Goal: Transaction & Acquisition: Obtain resource

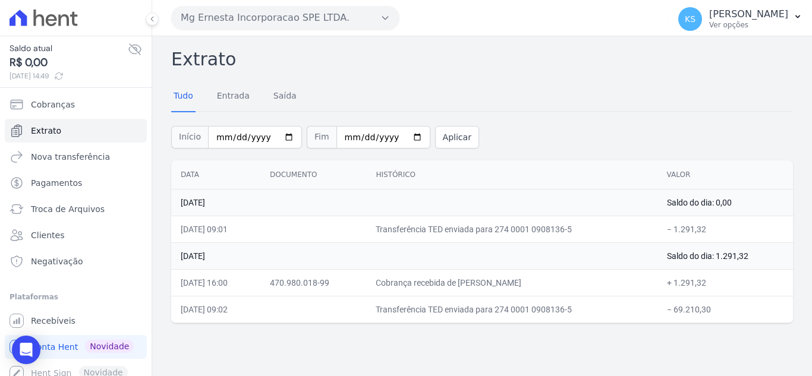
click at [444, 68] on h2 "Extrato" at bounding box center [482, 59] width 622 height 27
click at [752, 16] on p "[PERSON_NAME]" at bounding box center [748, 14] width 79 height 12
click at [614, 84] on div "Tudo Entrada Saída" at bounding box center [482, 96] width 622 height 29
click at [771, 24] on p "Ver opções" at bounding box center [748, 25] width 79 height 10
click at [571, 102] on div "Tudo Entrada Saída" at bounding box center [482, 96] width 622 height 29
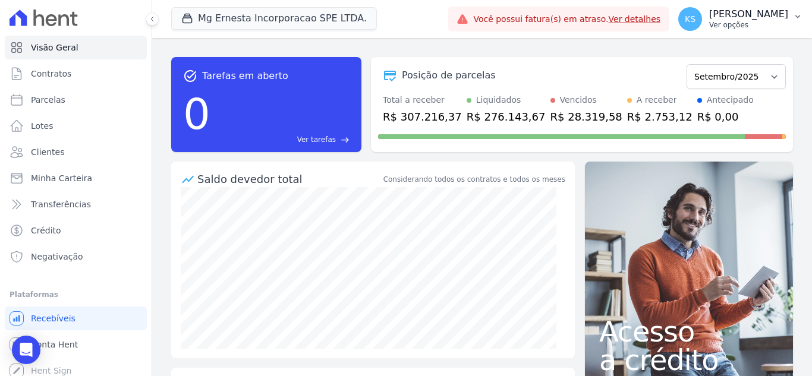
click at [766, 18] on p "[PERSON_NAME]" at bounding box center [748, 14] width 79 height 12
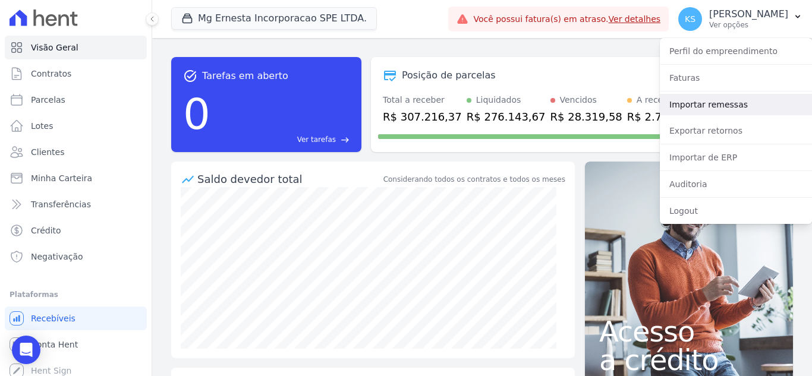
click at [709, 106] on link "Importar remessas" at bounding box center [736, 104] width 152 height 21
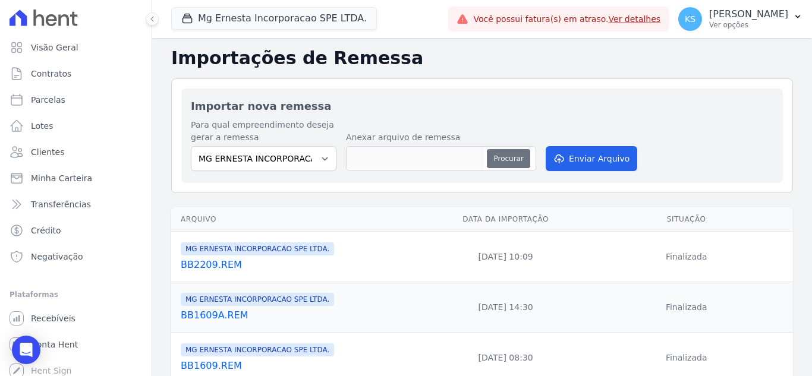
click at [509, 161] on button "Procurar" at bounding box center [508, 158] width 43 height 19
type input "BB2509.REM"
click at [575, 161] on button "Enviar Arquivo" at bounding box center [592, 158] width 92 height 25
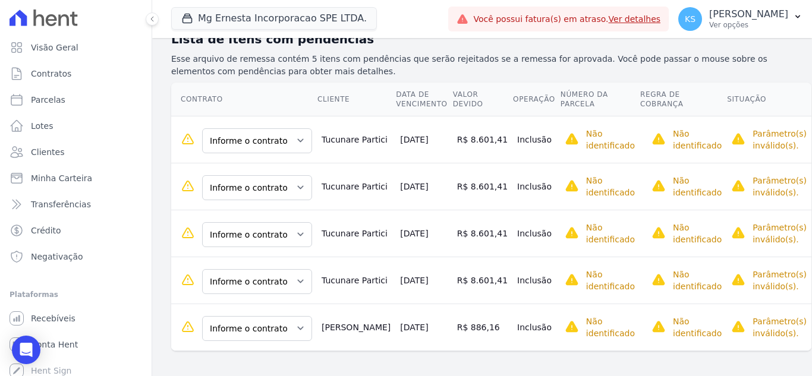
scroll to position [188, 0]
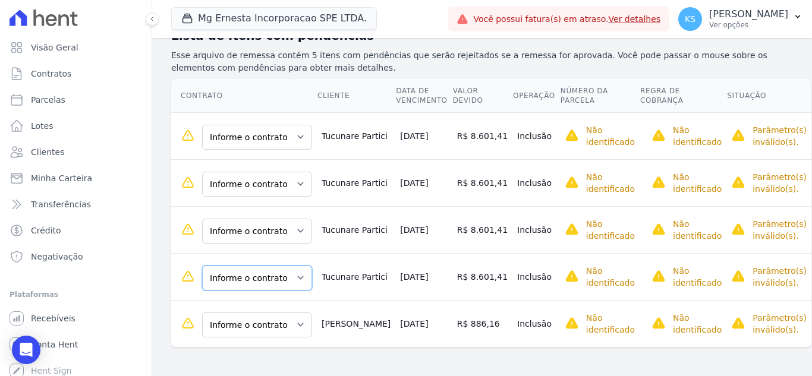
click at [287, 276] on select "Informe o contrato 73 - A 73 - B 74 - A 74 - B" at bounding box center [257, 278] width 110 height 25
click at [270, 100] on th "Contrato" at bounding box center [244, 96] width 146 height 34
click at [278, 136] on select "Informe o contrato 73 - A 73 - B 74 - A 74 - B" at bounding box center [257, 137] width 110 height 25
click at [268, 110] on th "Contrato" at bounding box center [244, 96] width 146 height 34
click at [285, 136] on select "Informe o contrato 73 - A 73 - B 74 - A 74 - B" at bounding box center [257, 137] width 110 height 25
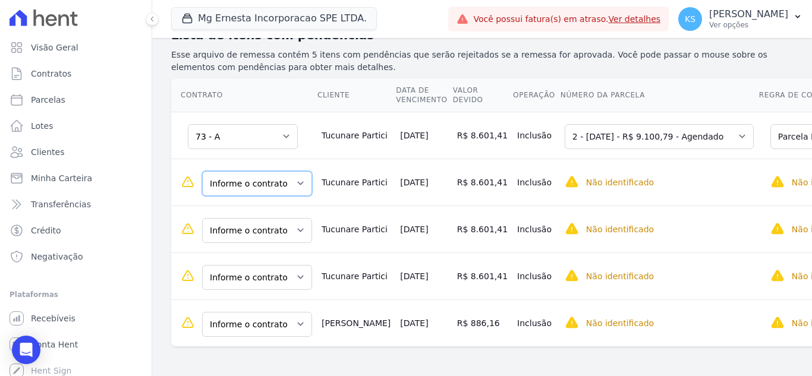
click at [284, 191] on select "Informe o contrato 73 - A 73 - B 74 - A 74 - B" at bounding box center [257, 183] width 110 height 25
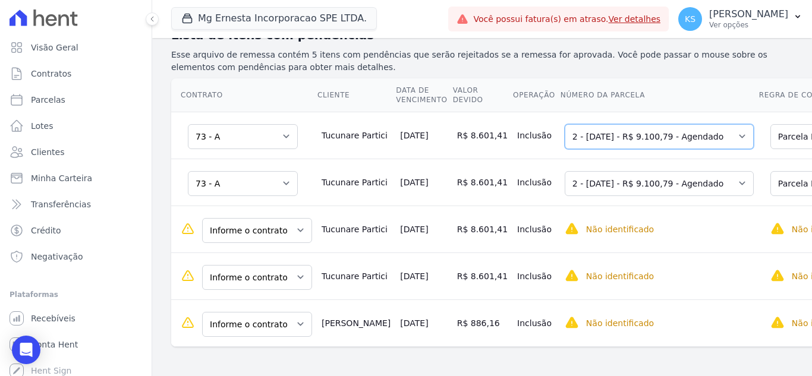
click at [680, 139] on select "Selecione uma 2 - [DATE] - R$ 9.100,79 - Agendado 3 - [DATE] - R$ 9.100,79 - Ag…" at bounding box center [659, 136] width 189 height 25
click at [684, 111] on th "Número da Parcela" at bounding box center [659, 95] width 199 height 34
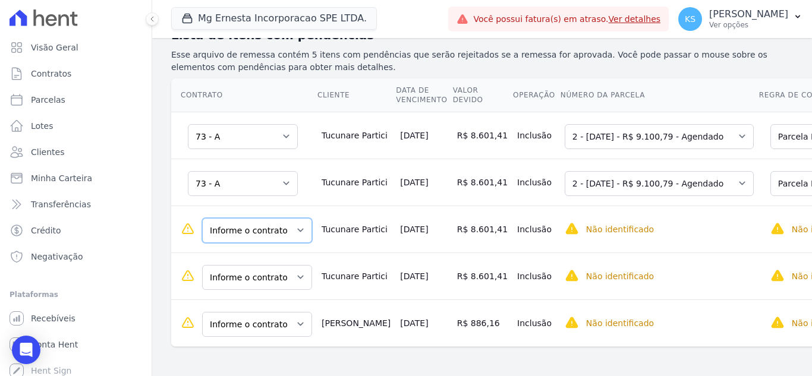
click at [278, 237] on select "Informe o contrato 73 - A 73 - B 74 - A 74 - B" at bounding box center [257, 230] width 110 height 25
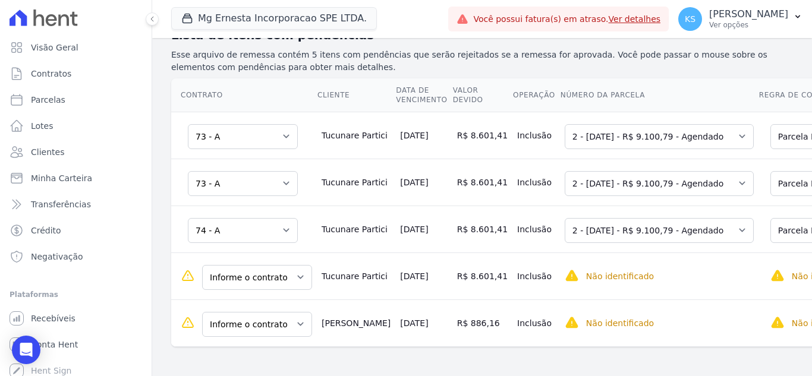
scroll to position [241, 0]
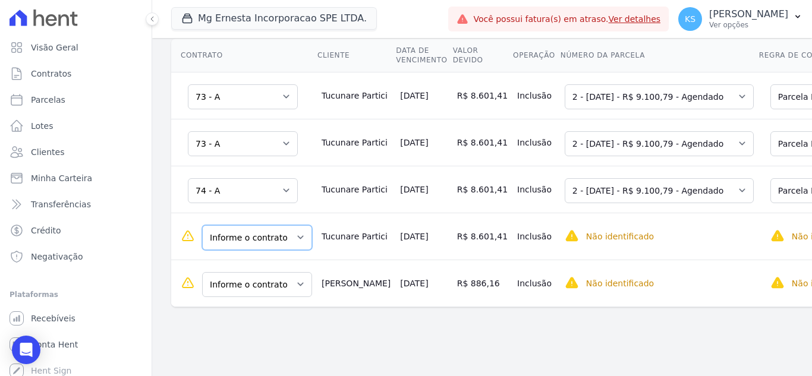
click at [284, 231] on select "Informe o contrato 73 - A 73 - B 74 - A 74 - B" at bounding box center [257, 237] width 110 height 25
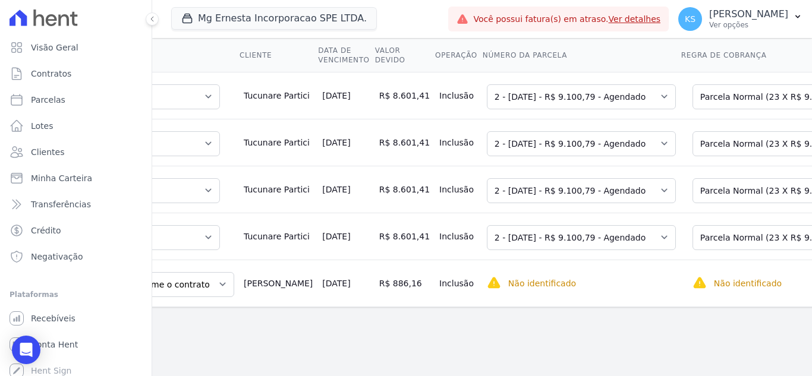
scroll to position [0, 0]
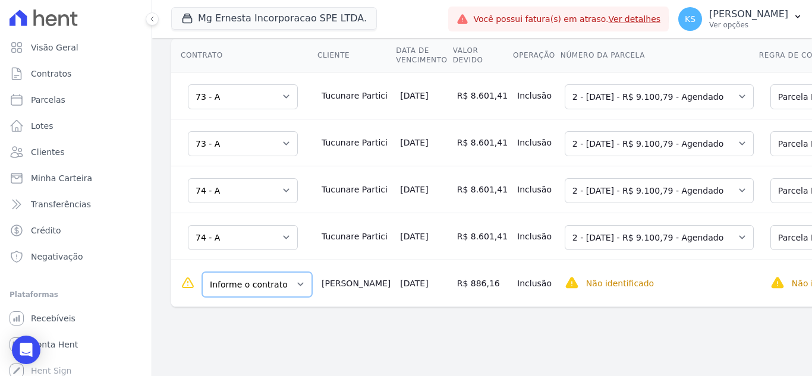
click at [260, 280] on select "Informe o contrato 161 D 161 D" at bounding box center [257, 284] width 110 height 25
click at [592, 330] on div "Importações de remessa Importação #b596ad76 Importação de Remessa: BB2509.REM S…" at bounding box center [482, 73] width 660 height 526
click at [275, 279] on select "Informe o contrato 161 D 161 D" at bounding box center [257, 284] width 110 height 25
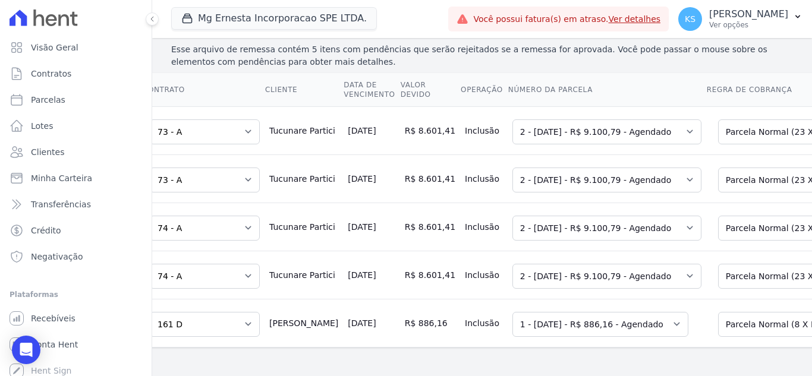
scroll to position [0, 74]
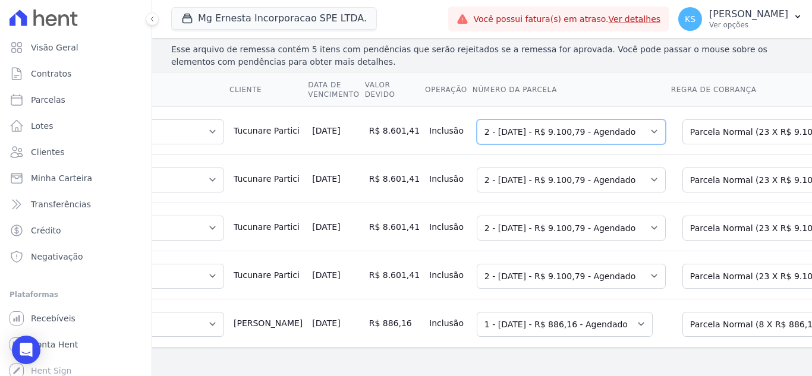
click at [518, 128] on select "Selecione uma 2 - 20/10/2025 - R$ 9.100,79 - Agendado 3 - 20/11/2025 - R$ 9.100…" at bounding box center [571, 131] width 189 height 25
click at [527, 90] on th "Número da Parcela" at bounding box center [571, 90] width 199 height 34
click at [536, 128] on select "Selecione uma 2 - 20/10/2025 - R$ 9.100,79 - Agendado 3 - 20/11/2025 - R$ 9.100…" at bounding box center [571, 131] width 189 height 25
click at [549, 77] on th "Número da Parcela" at bounding box center [571, 90] width 199 height 34
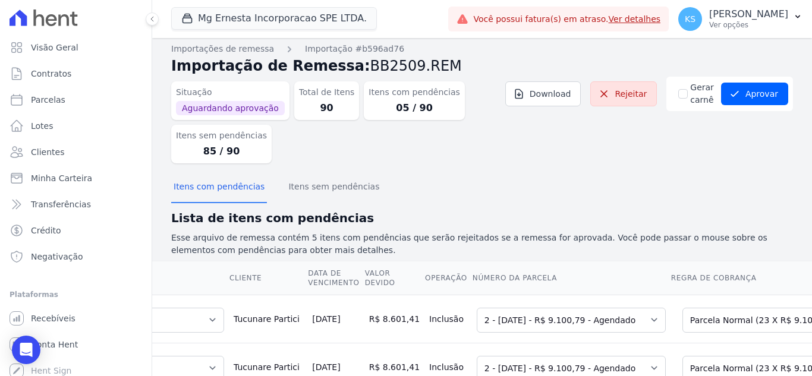
scroll to position [0, 0]
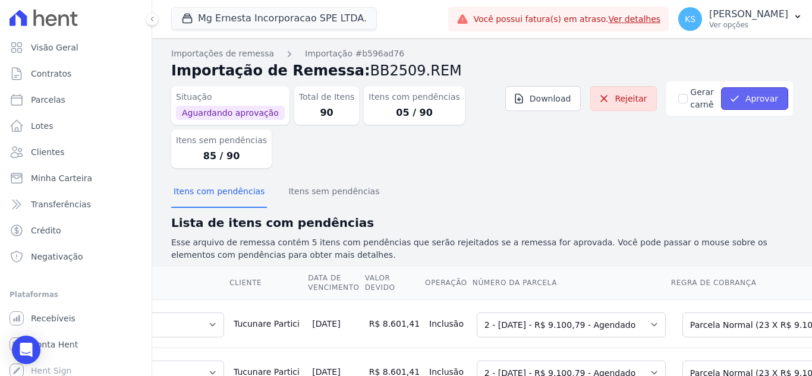
click at [737, 95] on button "Aprovar" at bounding box center [754, 98] width 67 height 23
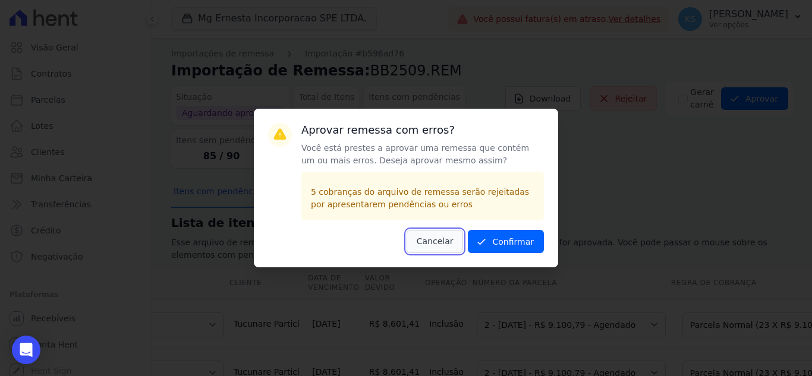
click at [443, 247] on button "Cancelar" at bounding box center [435, 241] width 57 height 23
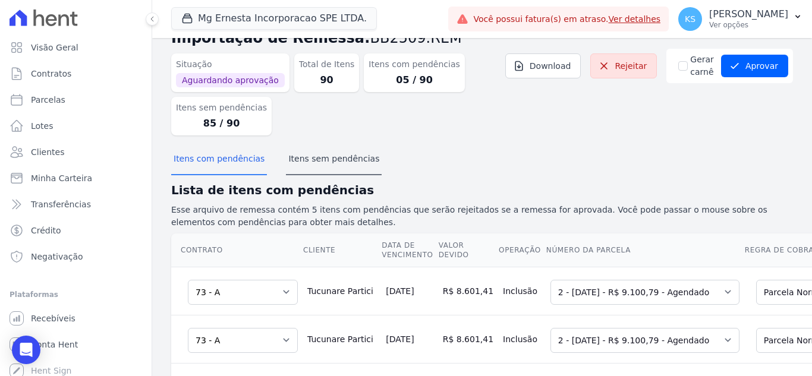
scroll to position [24, 0]
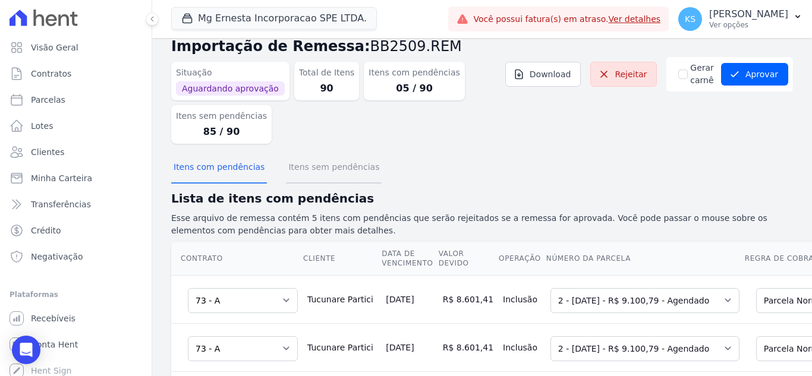
click at [309, 177] on button "Itens sem pendências" at bounding box center [334, 168] width 96 height 31
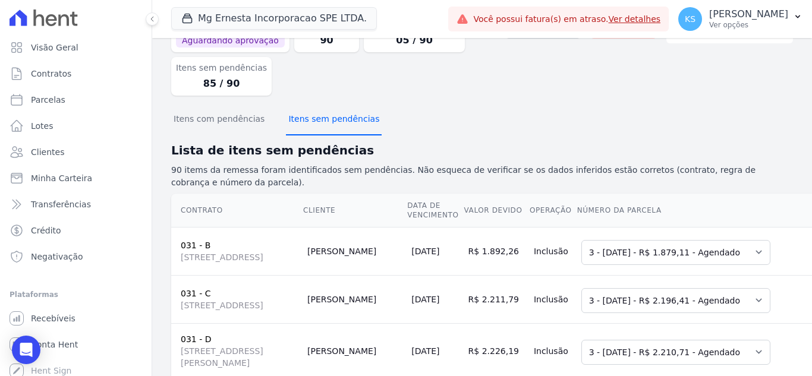
scroll to position [0, 0]
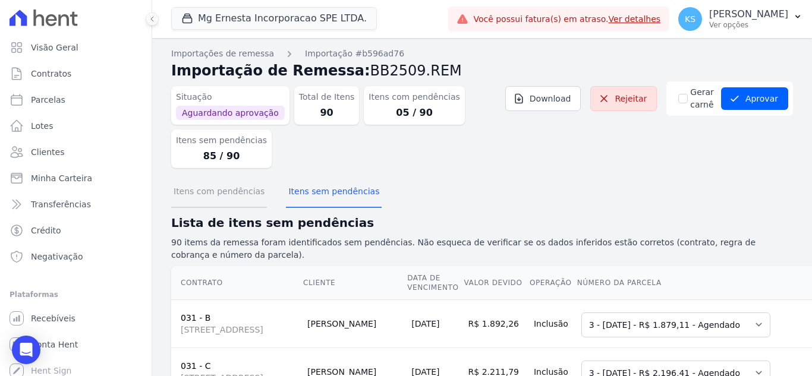
click at [216, 192] on button "Itens com pendências" at bounding box center [219, 192] width 96 height 31
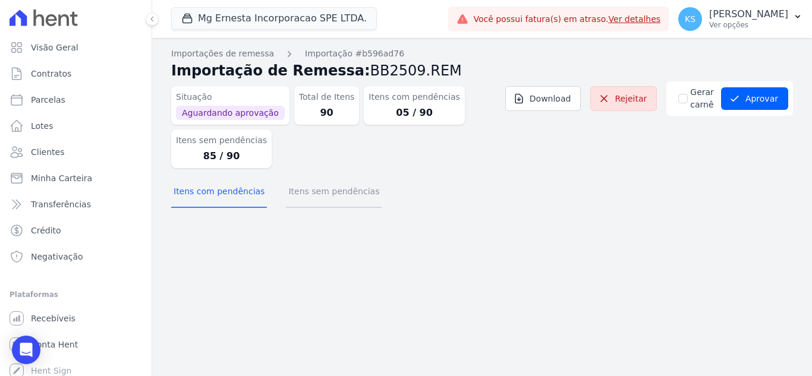
click at [306, 197] on button "Itens sem pendências" at bounding box center [334, 192] width 96 height 31
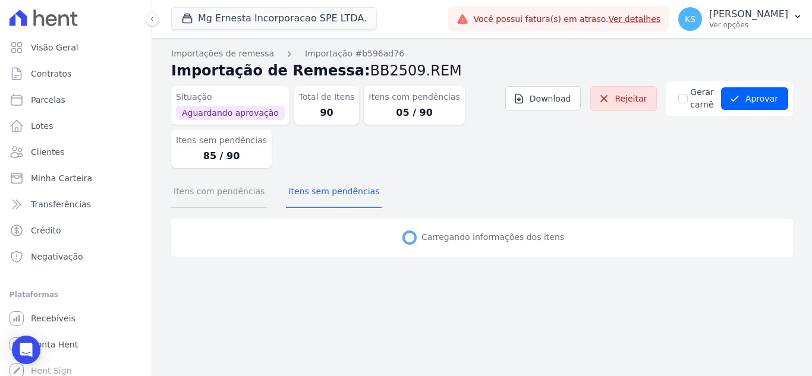
click at [229, 201] on button "Itens com pendências" at bounding box center [219, 192] width 96 height 31
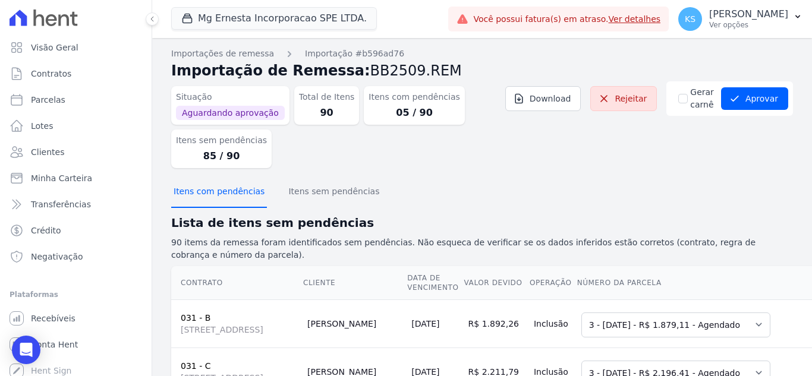
click at [232, 197] on button "Itens com pendências" at bounding box center [219, 192] width 96 height 31
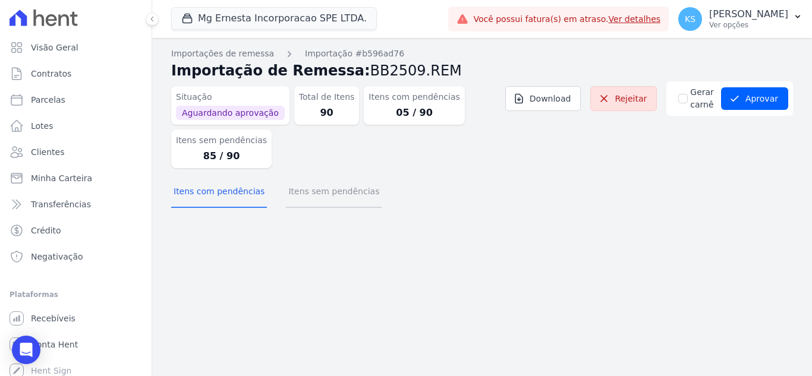
click at [312, 196] on button "Itens sem pendências" at bounding box center [334, 192] width 96 height 31
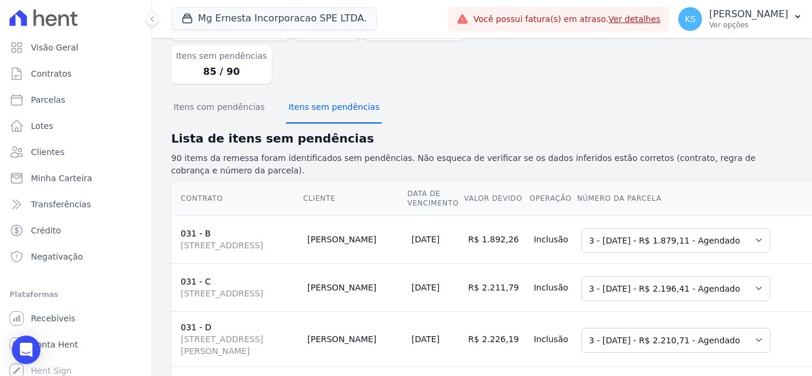
scroll to position [59, 0]
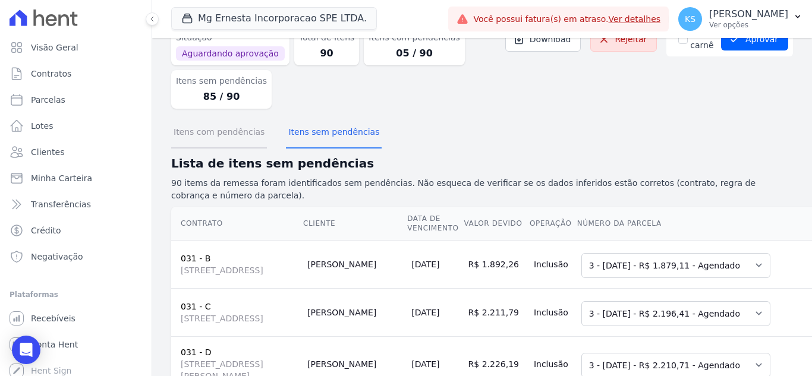
click at [237, 136] on button "Itens com pendências" at bounding box center [219, 133] width 96 height 31
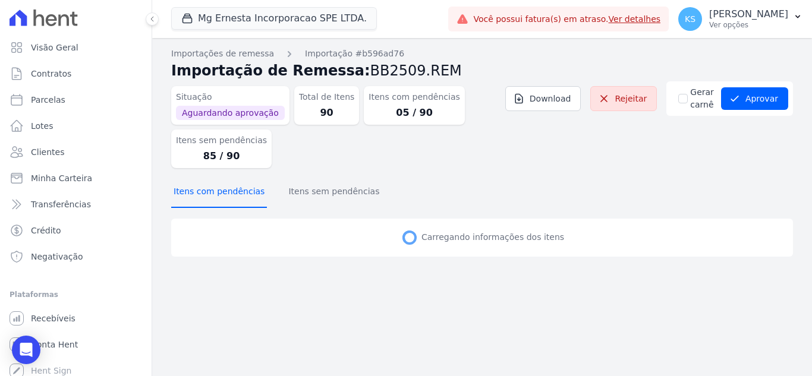
scroll to position [0, 0]
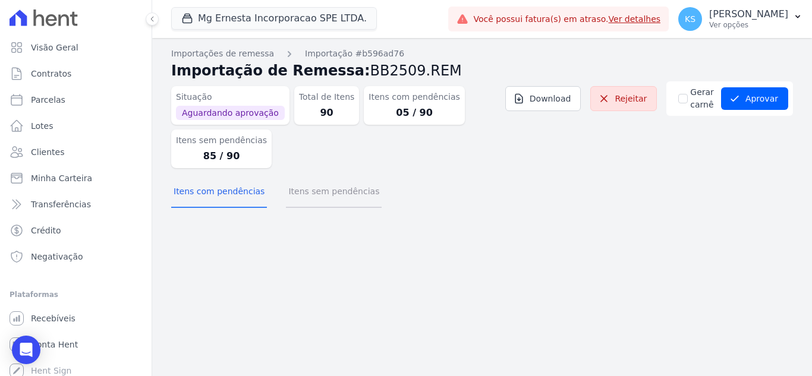
click at [323, 193] on button "Itens sem pendências" at bounding box center [334, 192] width 96 height 31
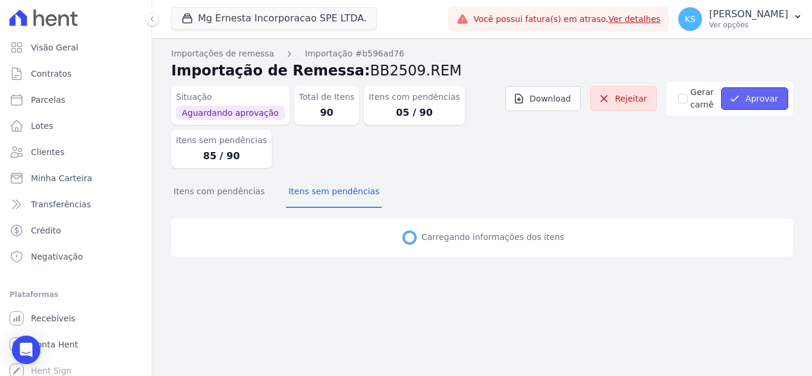
click at [757, 97] on button "Aprovar" at bounding box center [754, 98] width 67 height 23
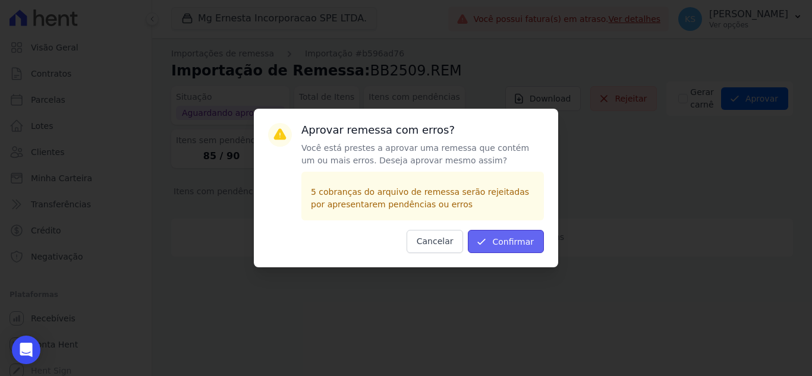
click at [507, 246] on button "Confirmar" at bounding box center [506, 241] width 76 height 23
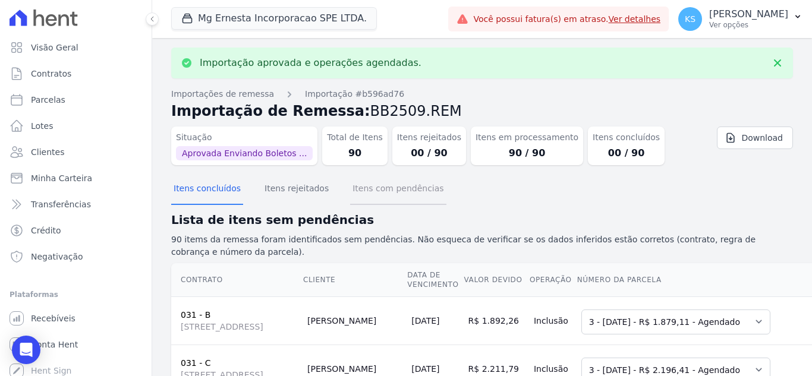
click at [390, 195] on button "Itens com pendências" at bounding box center [398, 189] width 96 height 31
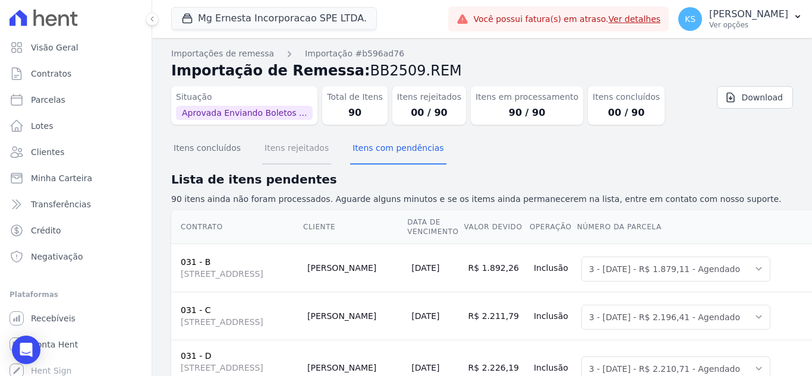
click at [286, 156] on button "Itens rejeitados" at bounding box center [296, 149] width 69 height 31
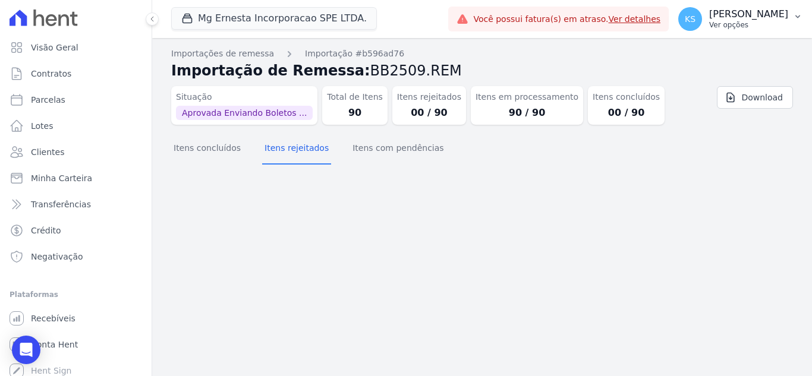
click at [764, 22] on p "Ver opções" at bounding box center [748, 25] width 79 height 10
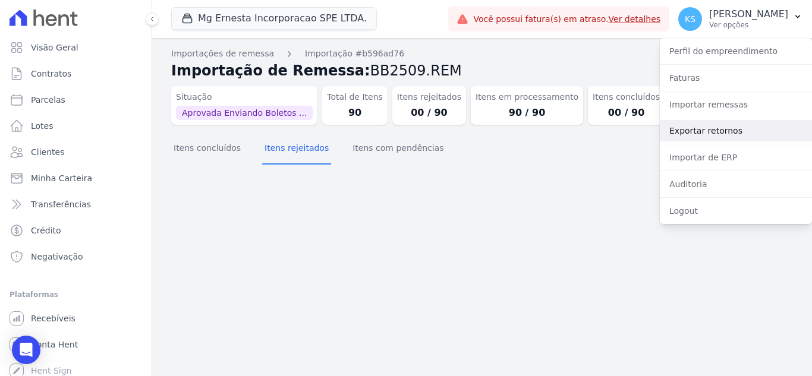
click at [722, 133] on link "Exportar retornos" at bounding box center [736, 130] width 152 height 21
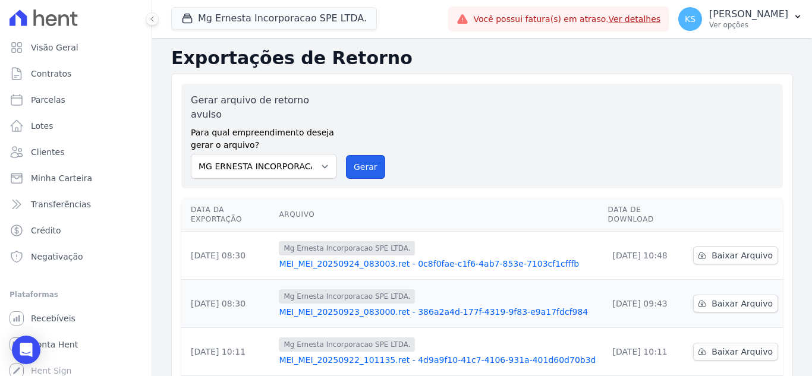
drag, startPoint x: 363, startPoint y: 156, endPoint x: 451, endPoint y: 109, distance: 99.7
click at [363, 156] on button "Gerar" at bounding box center [365, 167] width 39 height 24
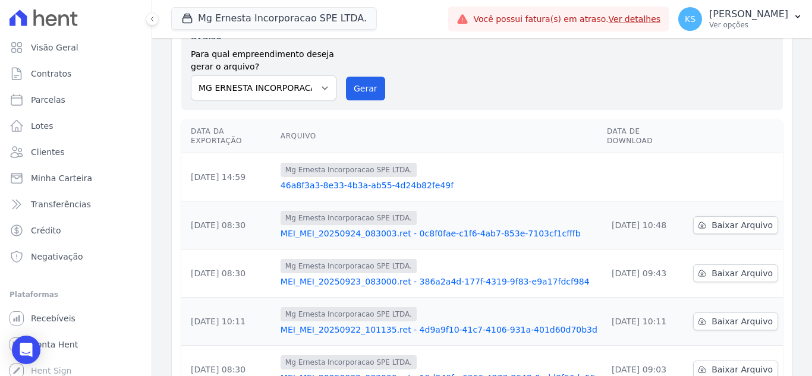
scroll to position [59, 0]
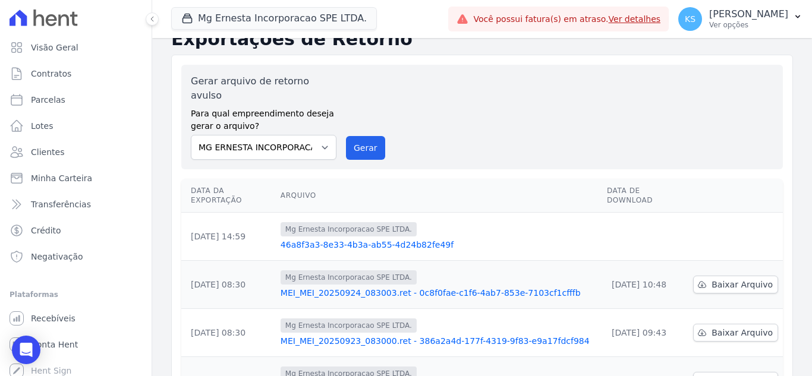
click at [358, 239] on link "46a8f3a3-8e33-4b3a-ab55-4d24b82fe49f" at bounding box center [439, 245] width 317 height 12
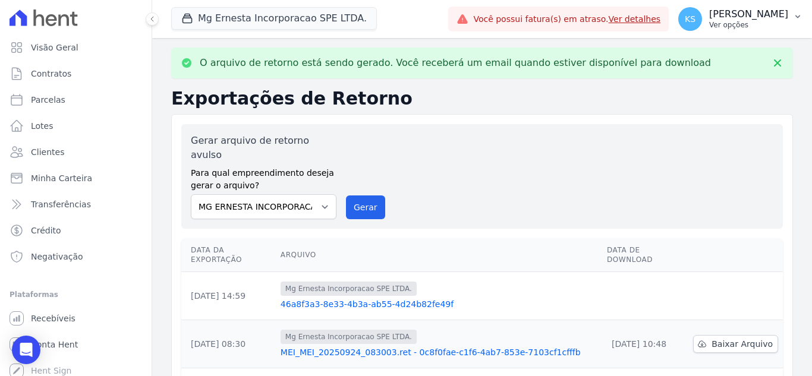
click at [762, 14] on p "[PERSON_NAME]" at bounding box center [748, 14] width 79 height 12
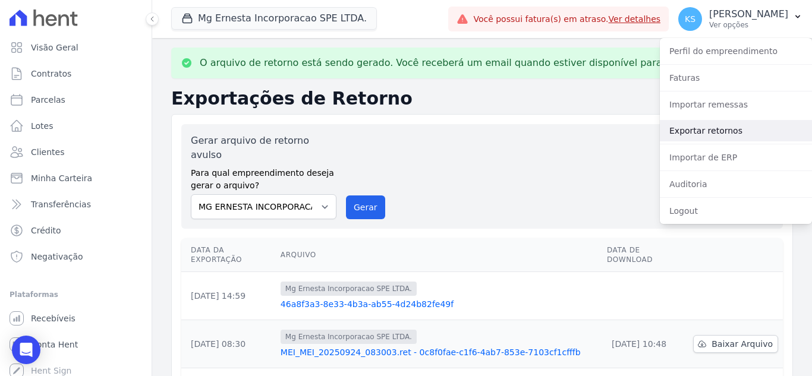
click at [713, 130] on link "Exportar retornos" at bounding box center [736, 130] width 152 height 21
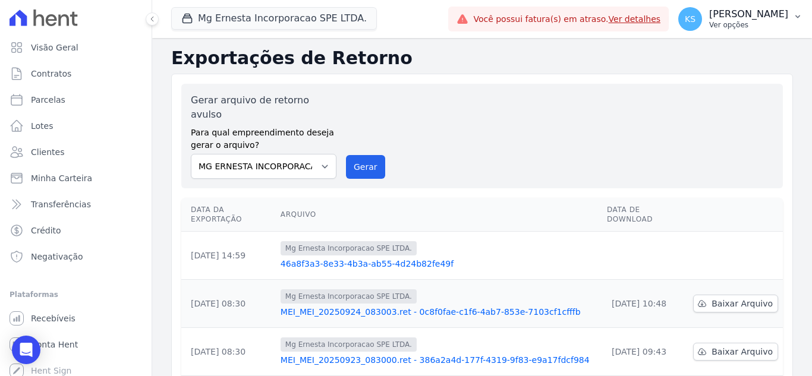
click at [760, 18] on p "[PERSON_NAME]" at bounding box center [748, 14] width 79 height 12
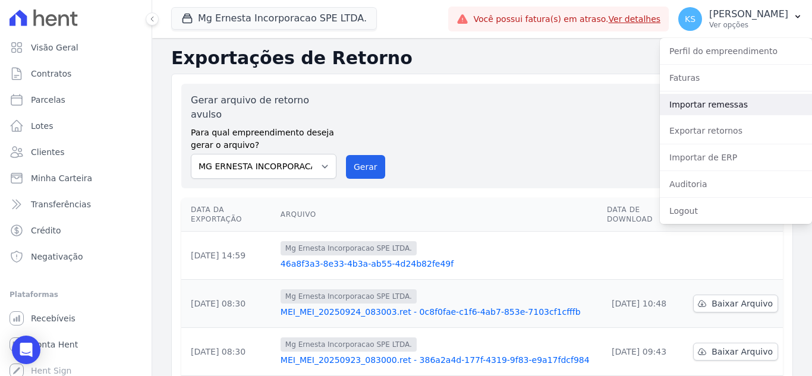
click at [707, 108] on link "Importar remessas" at bounding box center [736, 104] width 152 height 21
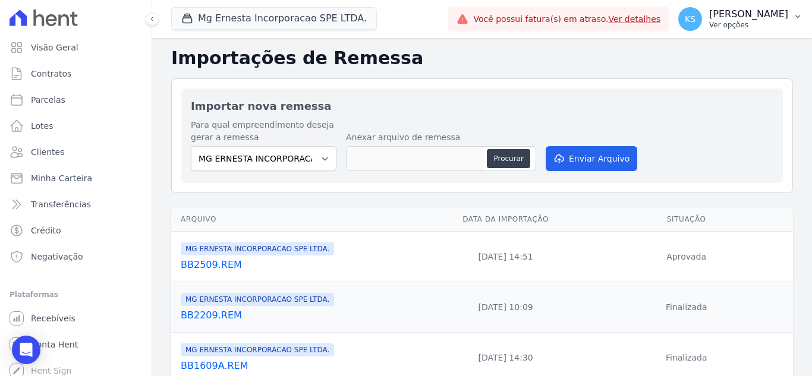
click at [751, 18] on p "[PERSON_NAME]" at bounding box center [748, 14] width 79 height 12
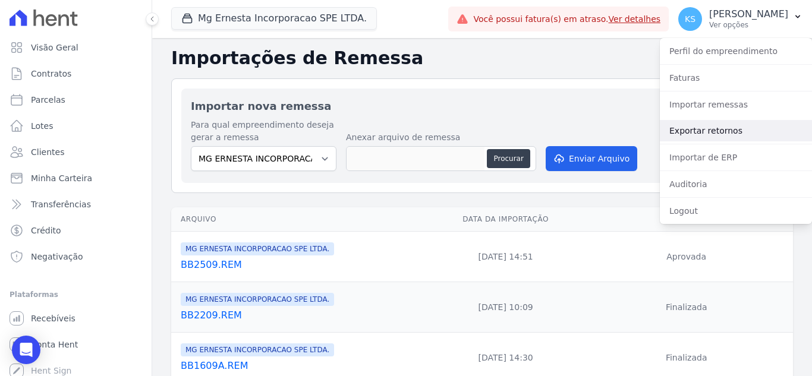
click at [714, 133] on link "Exportar retornos" at bounding box center [736, 130] width 152 height 21
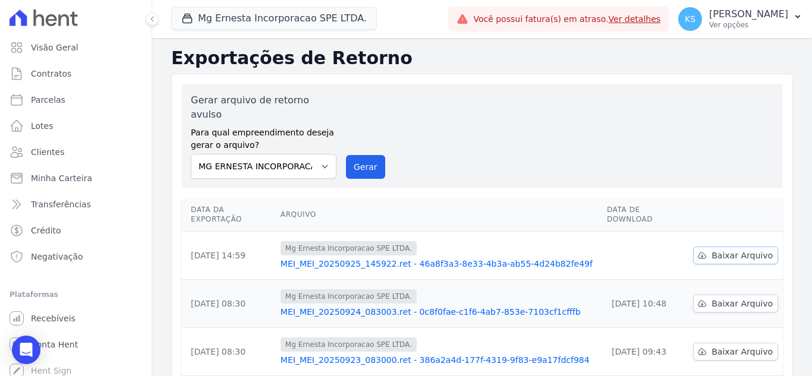
click at [713, 250] on span "Baixar Arquivo" at bounding box center [742, 256] width 61 height 12
click at [757, 17] on p "[PERSON_NAME]" at bounding box center [748, 14] width 79 height 12
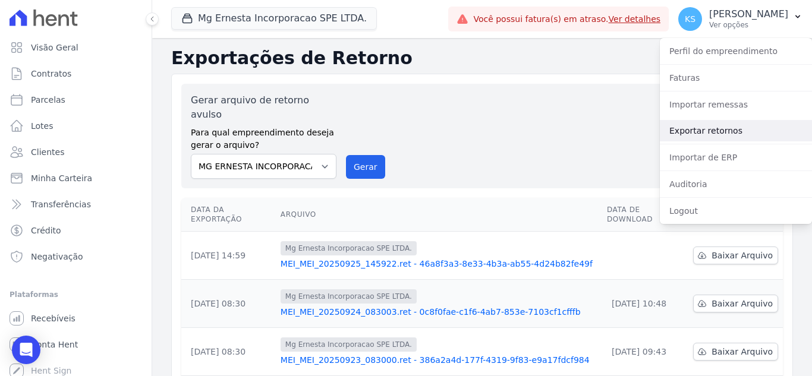
click at [700, 128] on link "Exportar retornos" at bounding box center [736, 130] width 152 height 21
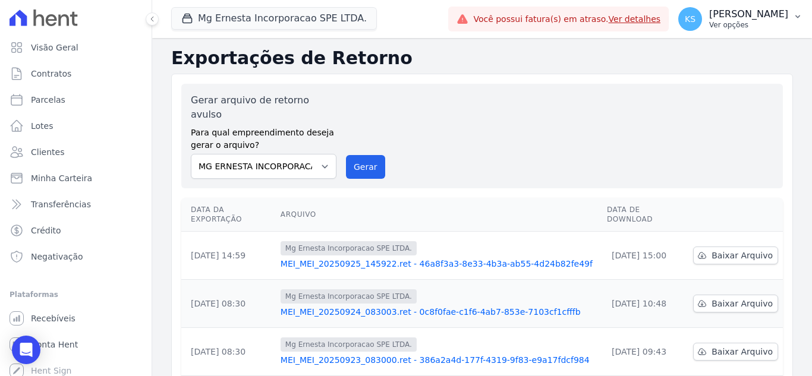
click at [780, 11] on p "[PERSON_NAME]" at bounding box center [748, 14] width 79 height 12
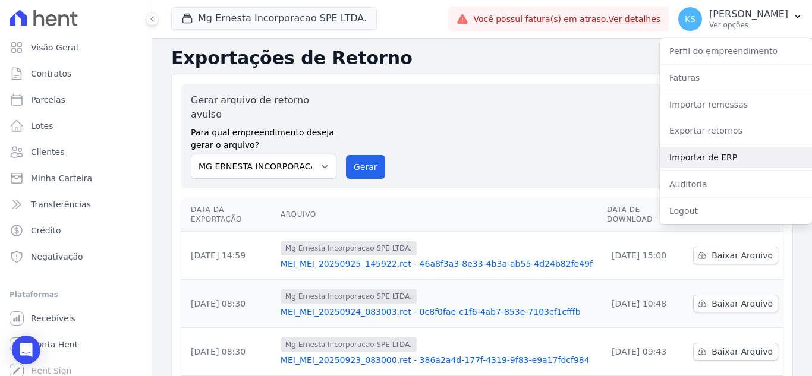
click at [709, 158] on link "Importar de ERP" at bounding box center [736, 157] width 152 height 21
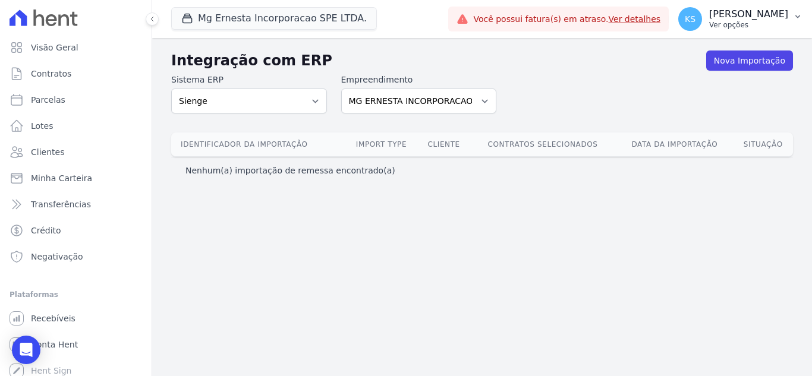
click at [757, 20] on p "[PERSON_NAME]" at bounding box center [748, 14] width 79 height 12
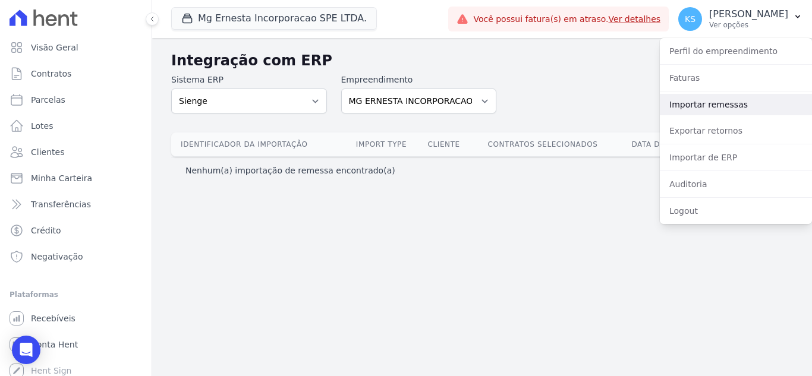
click at [711, 104] on link "Importar remessas" at bounding box center [736, 104] width 152 height 21
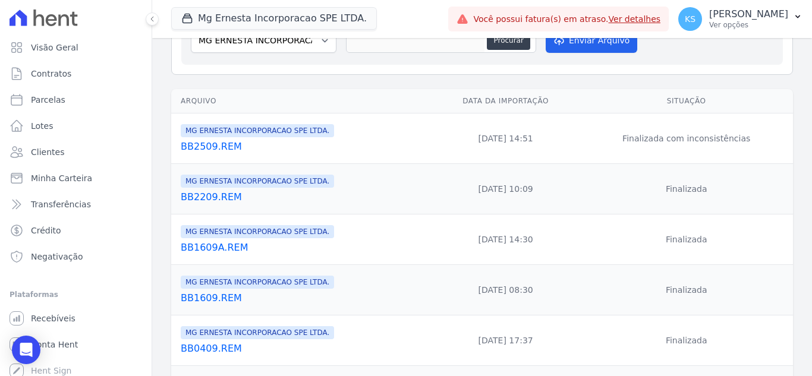
scroll to position [119, 0]
click at [206, 147] on link "BB2509.REM" at bounding box center [304, 146] width 246 height 14
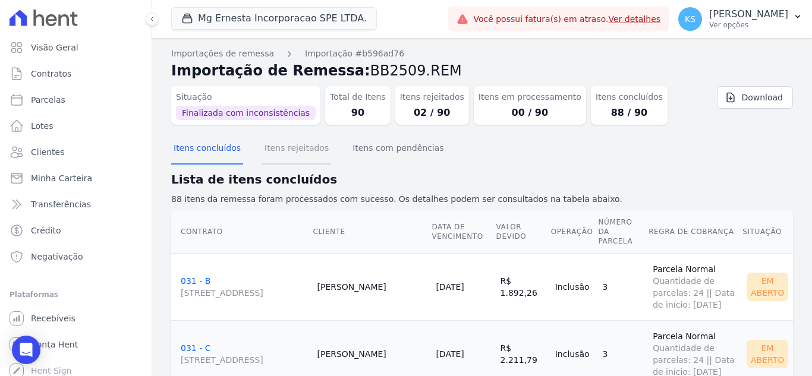
click at [301, 153] on button "Itens rejeitados" at bounding box center [296, 149] width 69 height 31
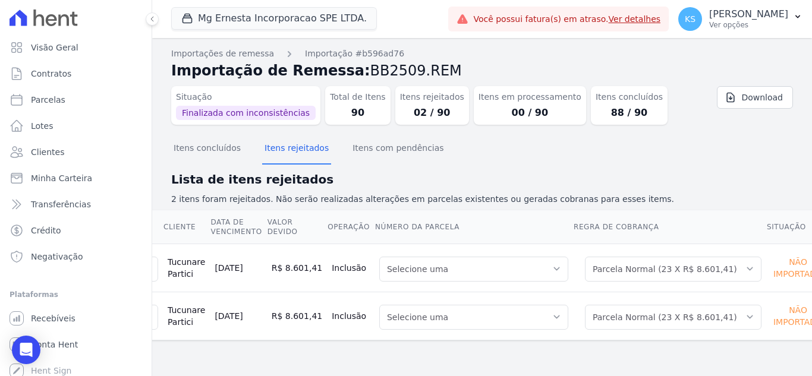
scroll to position [0, 143]
click at [390, 150] on button "Itens com pendências" at bounding box center [398, 149] width 96 height 31
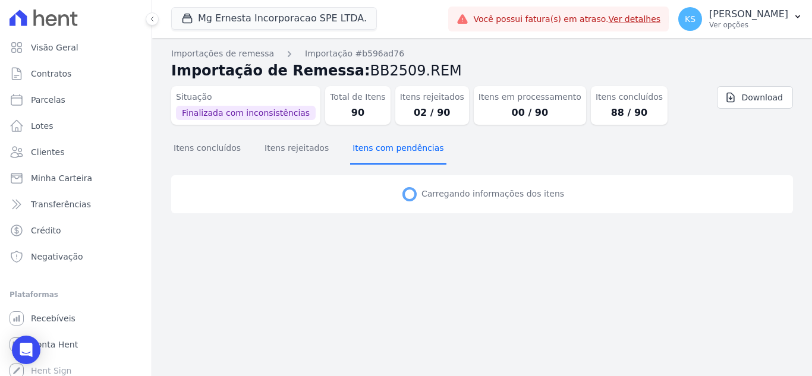
scroll to position [0, 0]
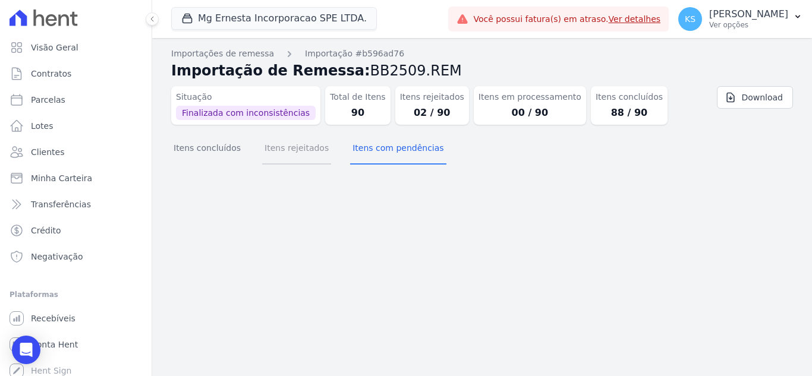
click at [292, 159] on button "Itens rejeitados" at bounding box center [296, 149] width 69 height 31
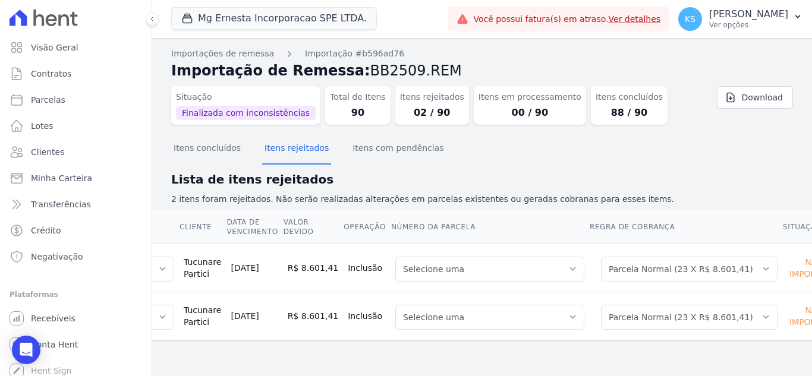
scroll to position [0, 128]
click at [703, 202] on p "2 itens foram rejeitados. Não serão realizadas alterações em parcelas existente…" at bounding box center [482, 199] width 622 height 12
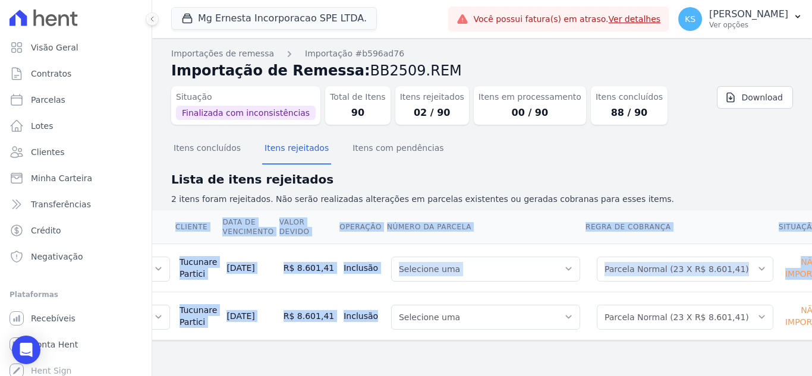
drag, startPoint x: 588, startPoint y: 342, endPoint x: 388, endPoint y: 338, distance: 200.4
click at [389, 335] on div "Contrato Cliente Data de Vencimento Valor devido Operação Número da Parcela Reg…" at bounding box center [442, 276] width 836 height 140
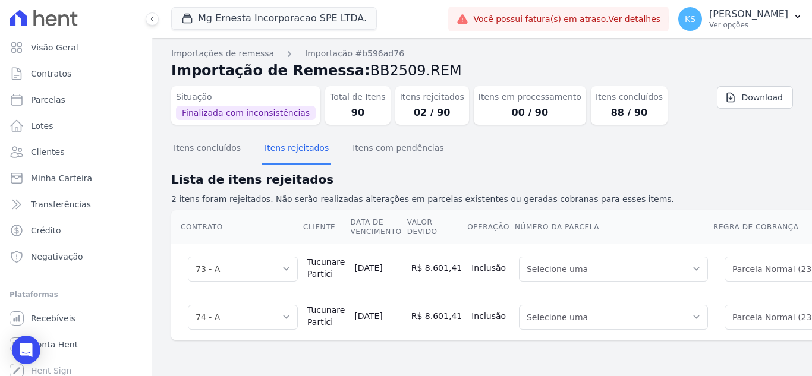
click at [658, 180] on h2 "Lista de itens rejeitados" at bounding box center [482, 180] width 622 height 18
click at [25, 348] on icon "Open Intercom Messenger" at bounding box center [26, 349] width 14 height 15
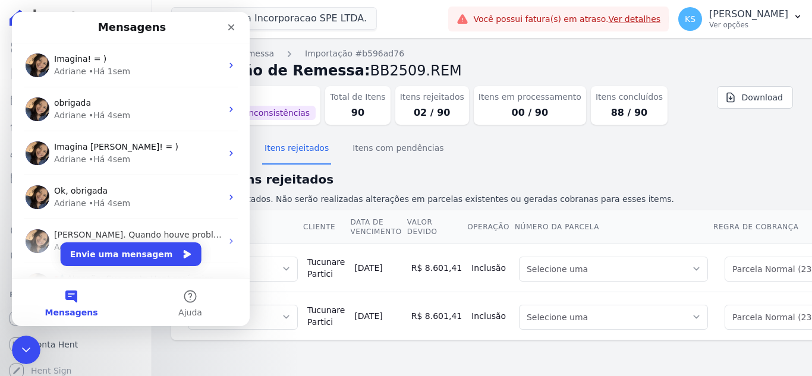
click at [65, 300] on button "Mensagens" at bounding box center [71, 303] width 119 height 48
click at [115, 257] on button "Envie uma mensagem" at bounding box center [131, 255] width 141 height 24
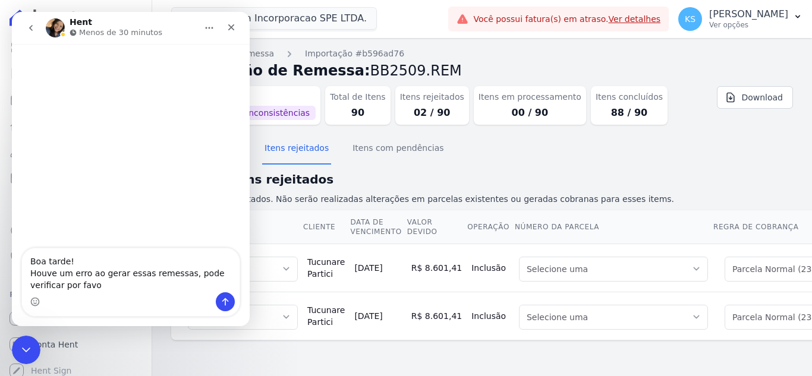
type textarea "Boa tarde! Houve um erro ao gerar essas remessas, pode verificar por favor"
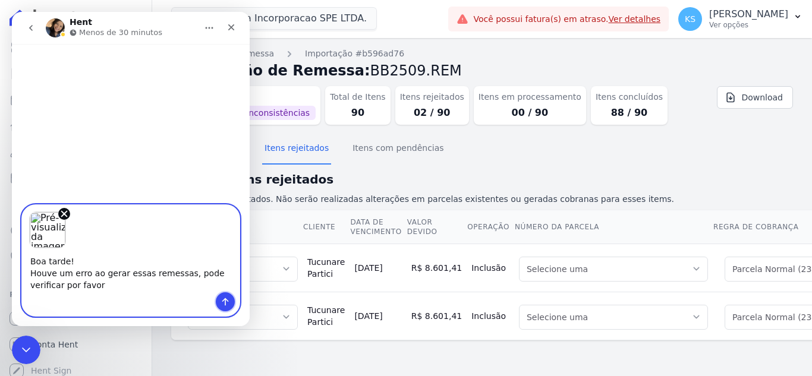
click at [223, 304] on icon "Enviar uma mensagem" at bounding box center [226, 302] width 10 height 10
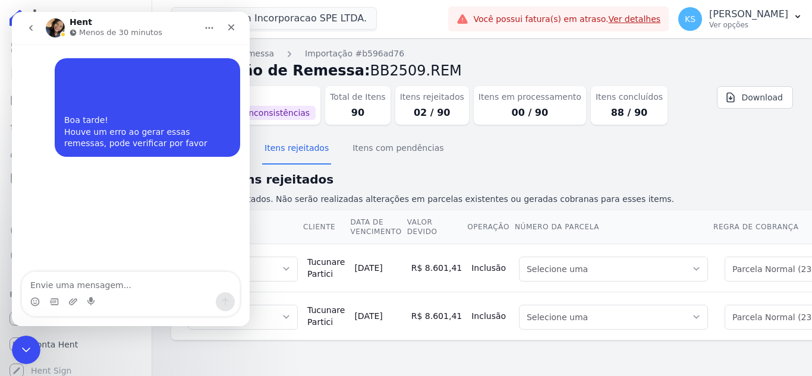
click at [152, 84] on img "user diz…" at bounding box center [143, 86] width 159 height 43
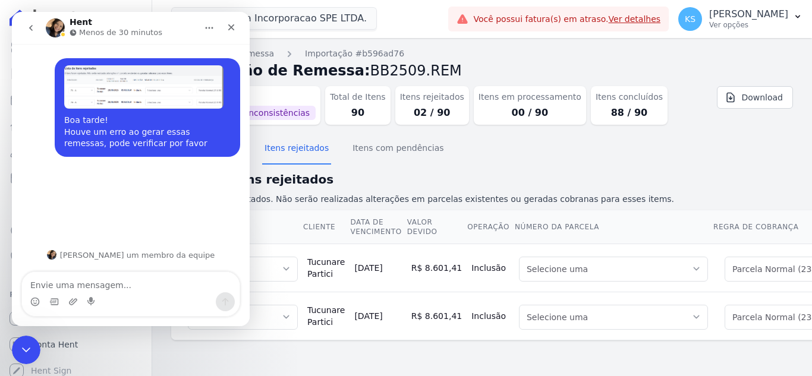
click at [162, 96] on img "Kelly diz…" at bounding box center [143, 86] width 159 height 43
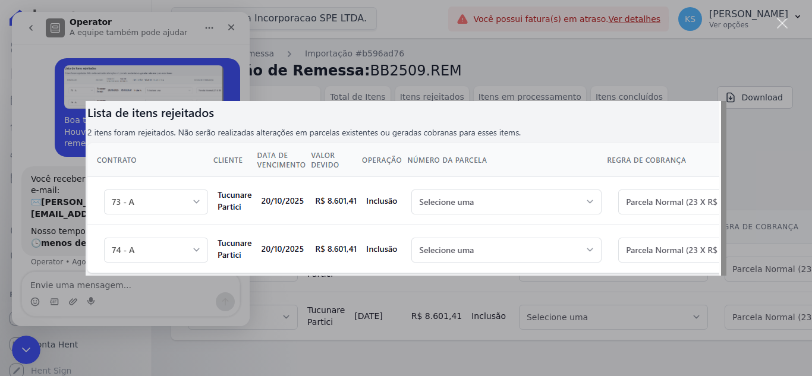
click at [783, 20] on div "Fechar" at bounding box center [782, 23] width 11 height 11
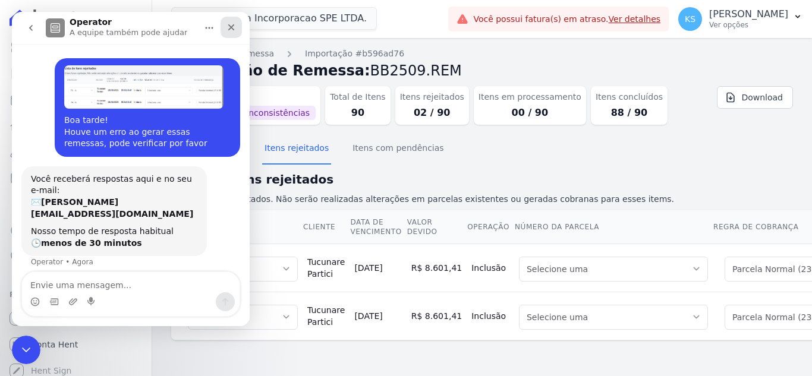
click at [231, 26] on icon "Fechar" at bounding box center [232, 28] width 10 height 10
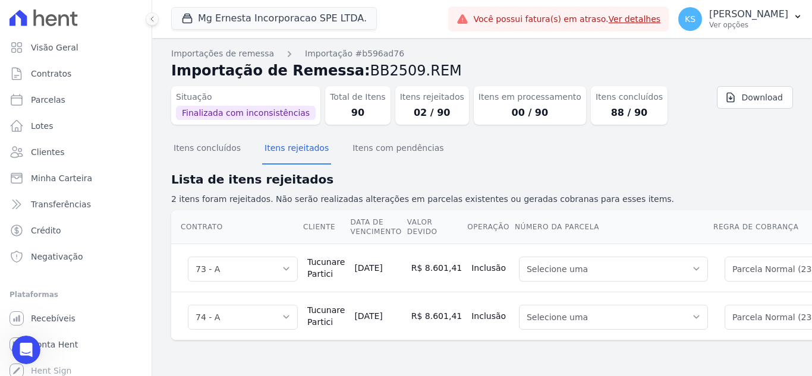
scroll to position [2, 0]
click at [226, 156] on button "Itens concluídos" at bounding box center [207, 149] width 72 height 31
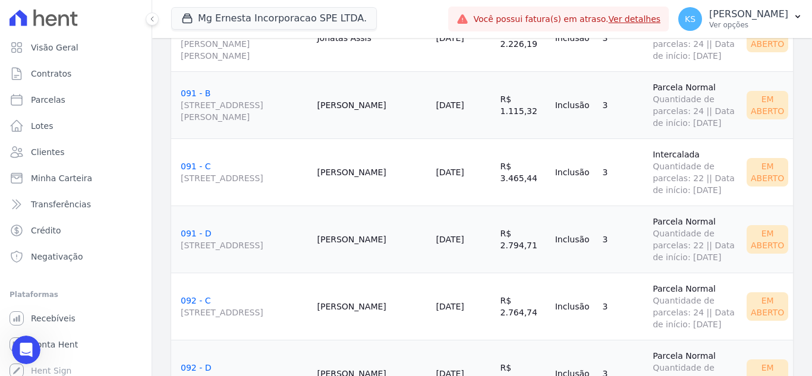
scroll to position [3805, 0]
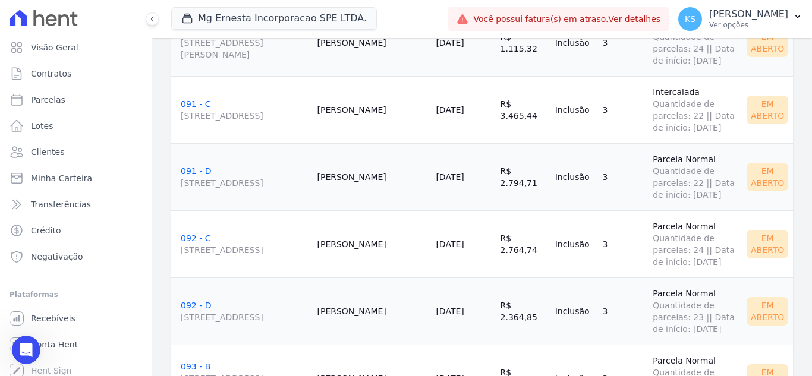
click at [427, 26] on div "Mg Ernesta Incorporacao SPE LTDA. Você possui apenas um empreendimento Aplicar" at bounding box center [307, 18] width 272 height 39
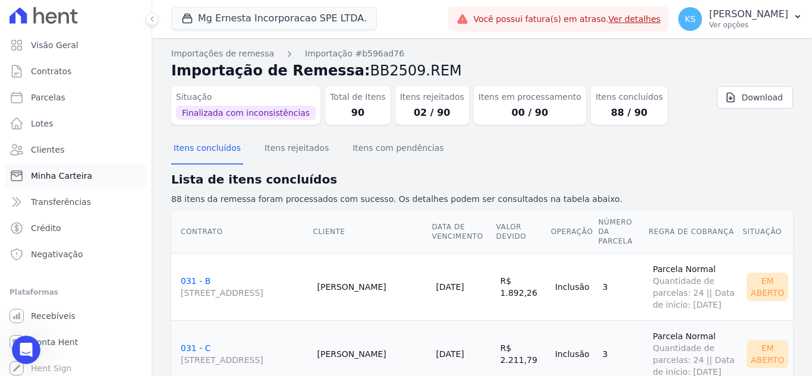
scroll to position [0, 0]
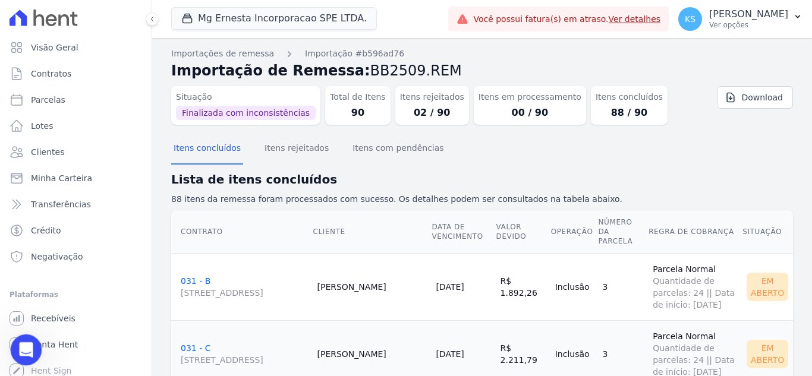
click at [27, 353] on icon "Abertura do Messenger da Intercom" at bounding box center [25, 349] width 20 height 20
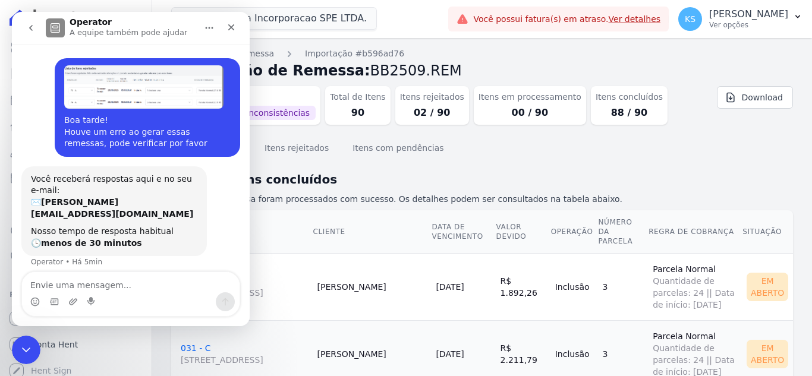
click at [34, 24] on icon "go back" at bounding box center [31, 28] width 10 height 10
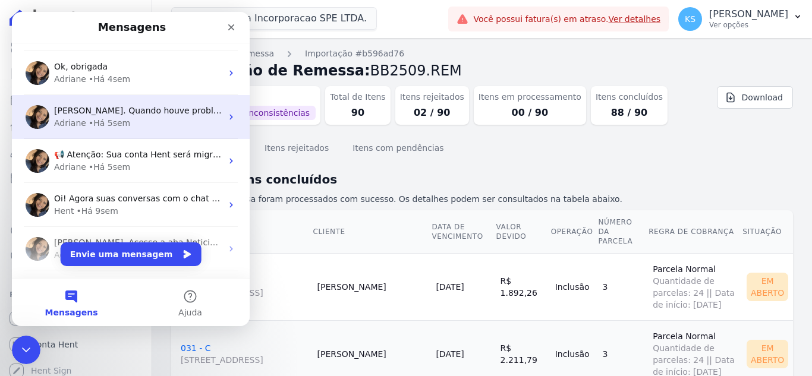
scroll to position [149, 0]
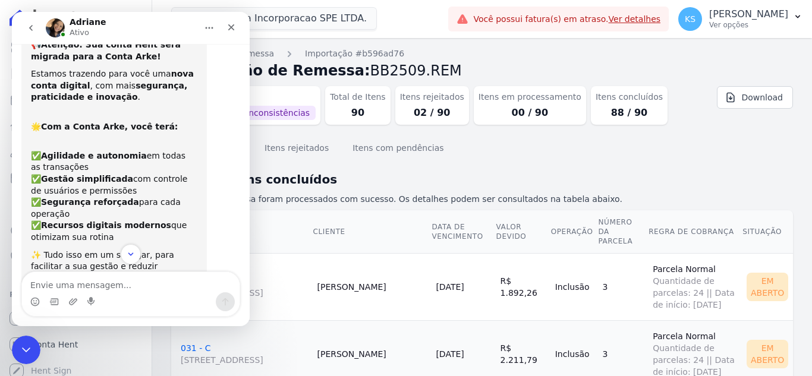
scroll to position [0, 0]
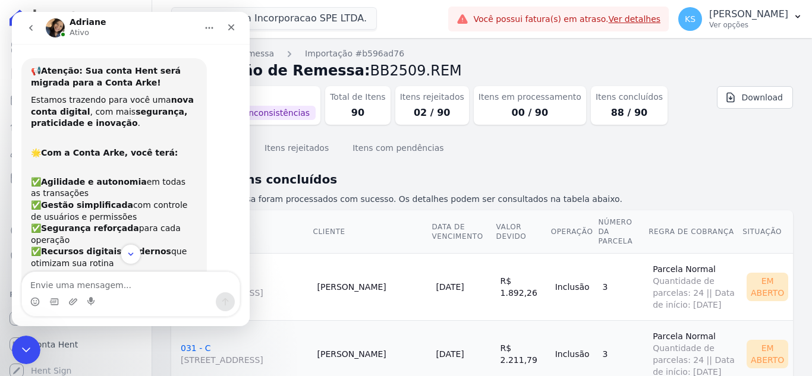
click at [32, 24] on icon "go back" at bounding box center [31, 28] width 10 height 10
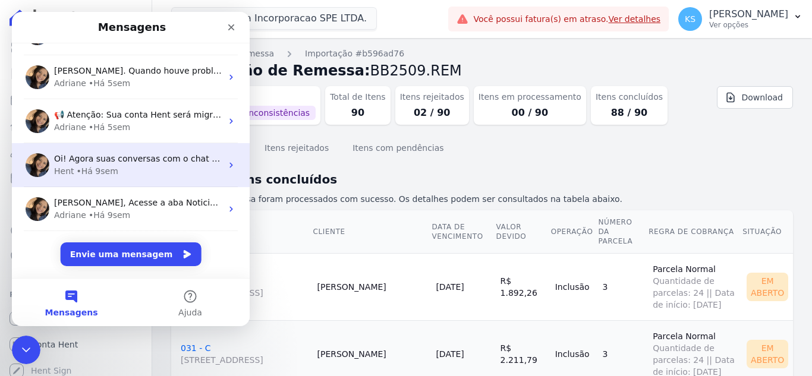
scroll to position [209, 0]
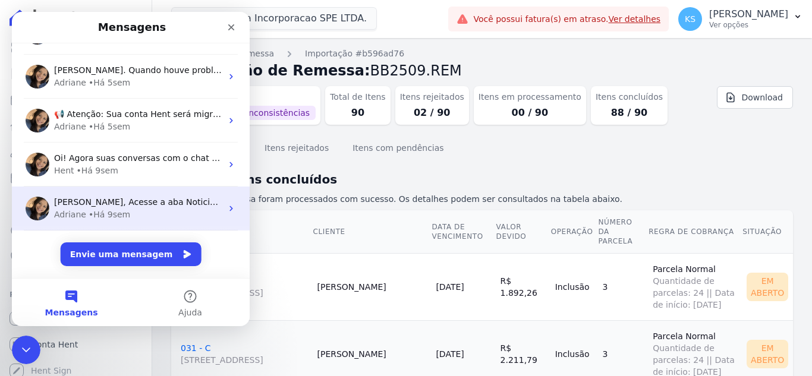
click at [112, 209] on div "• Há 9sem" at bounding box center [110, 215] width 42 height 12
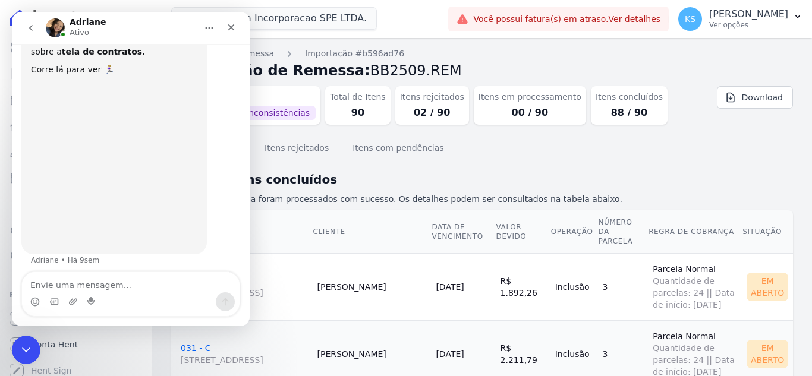
scroll to position [84, 0]
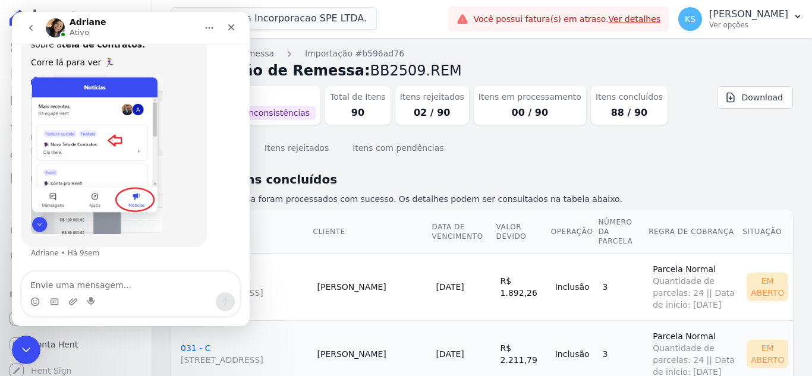
click at [27, 24] on icon "go back" at bounding box center [31, 28] width 10 height 10
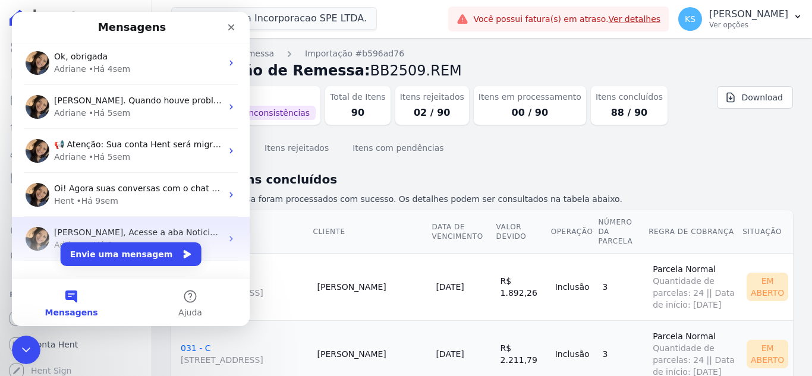
scroll to position [209, 0]
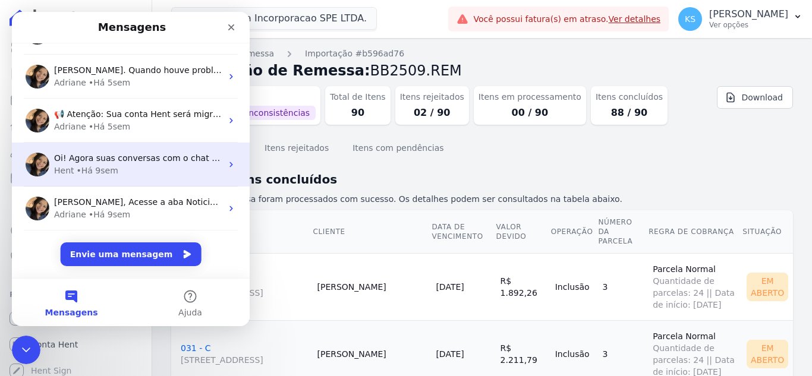
click at [109, 172] on div "• Há 9sem" at bounding box center [98, 171] width 42 height 12
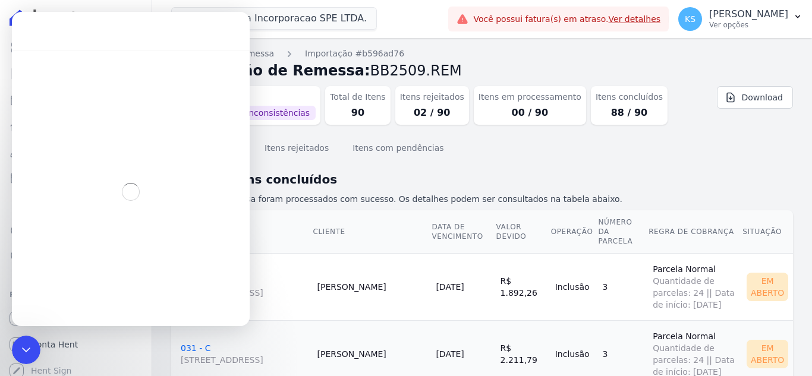
scroll to position [161, 0]
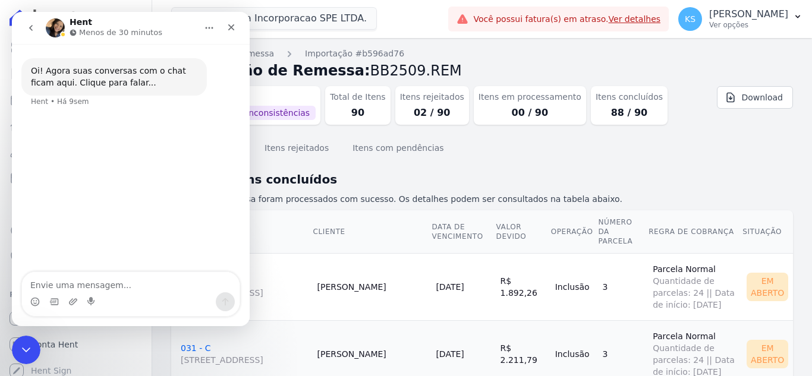
click at [30, 26] on icon "go back" at bounding box center [31, 28] width 10 height 10
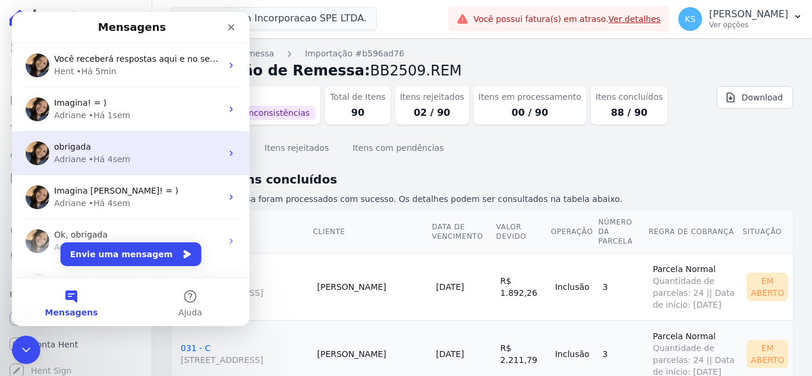
click at [102, 168] on div "obrigada Adriane • Há 4sem" at bounding box center [131, 153] width 238 height 44
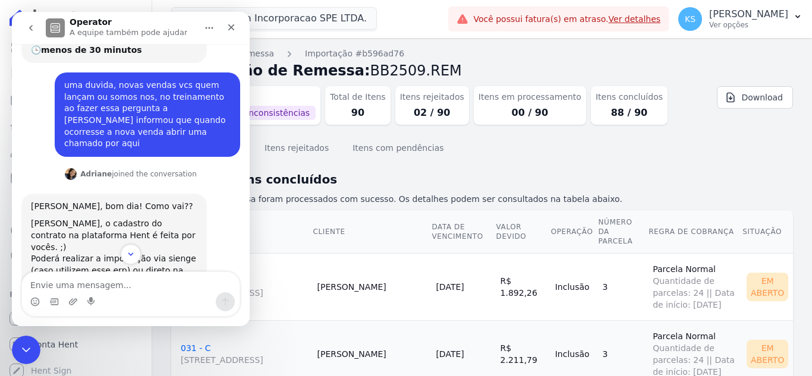
scroll to position [185, 0]
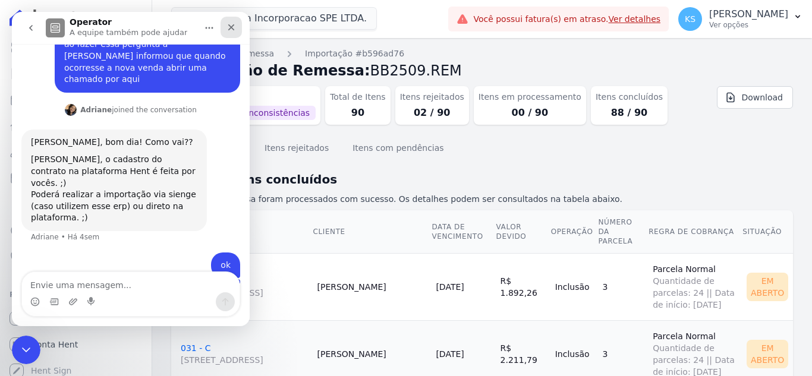
click at [234, 30] on icon "Fechar" at bounding box center [231, 27] width 7 height 7
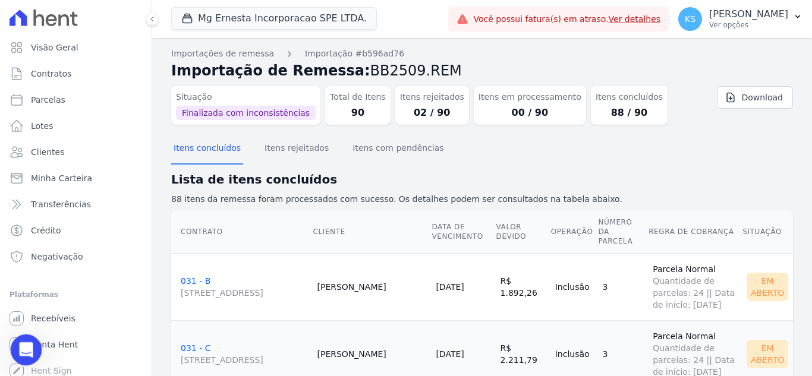
click at [26, 347] on icon "Abertura do Messenger da Intercom" at bounding box center [24, 349] width 8 height 10
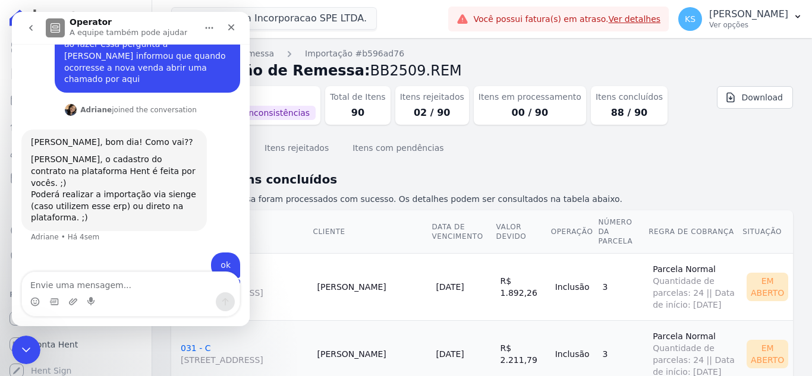
click at [33, 30] on icon "go back" at bounding box center [31, 28] width 10 height 10
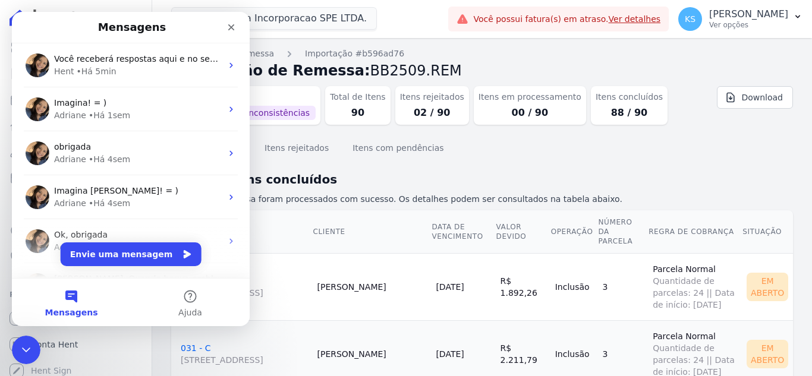
scroll to position [0, 0]
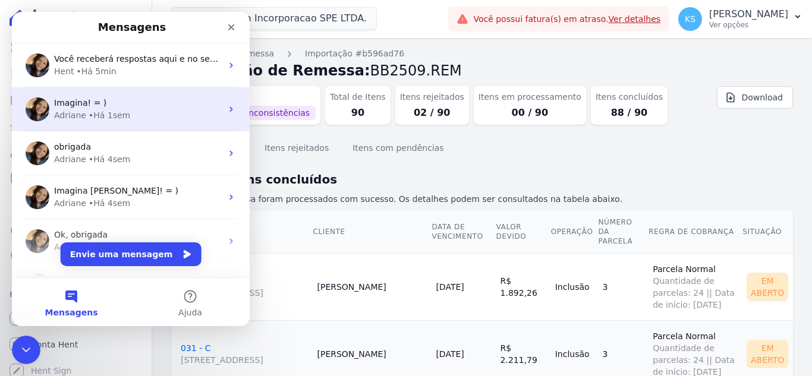
click at [89, 118] on div "• Há 1sem" at bounding box center [110, 115] width 42 height 12
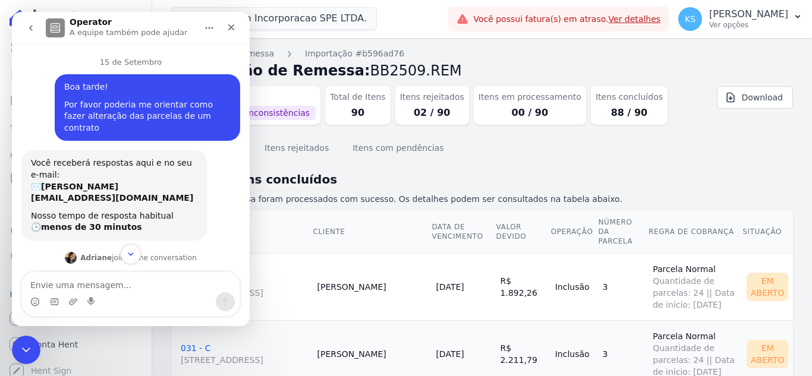
click at [35, 23] on button "go back" at bounding box center [31, 28] width 23 height 23
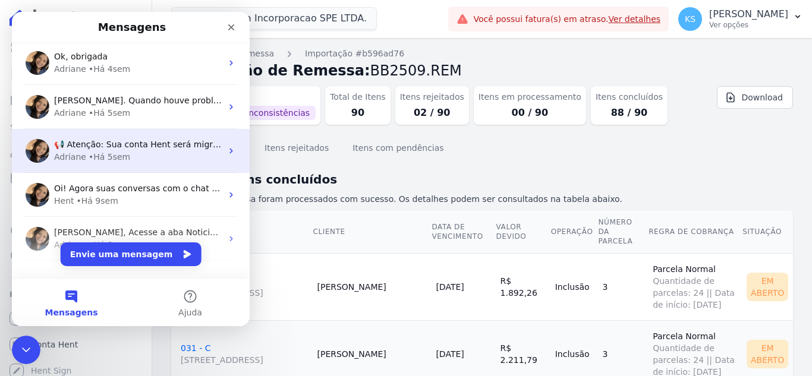
scroll to position [149, 0]
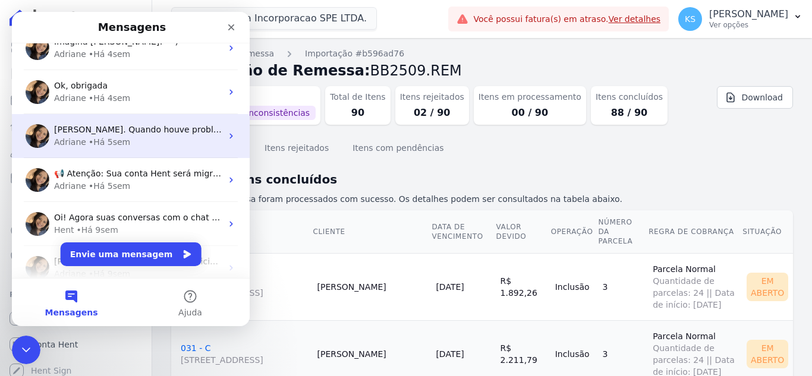
click at [103, 142] on div "• Há 5sem" at bounding box center [110, 142] width 42 height 12
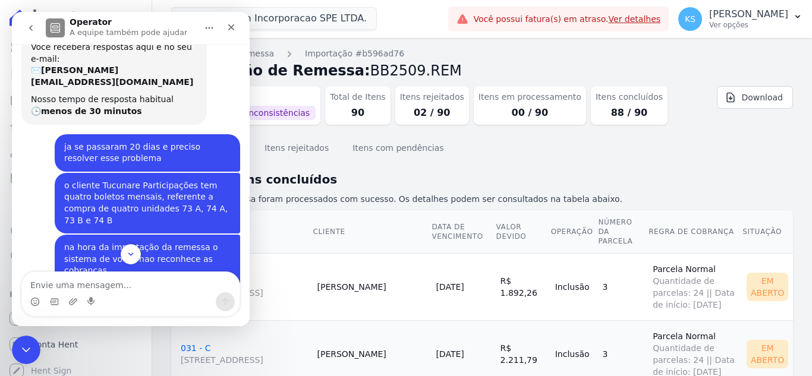
scroll to position [0, 0]
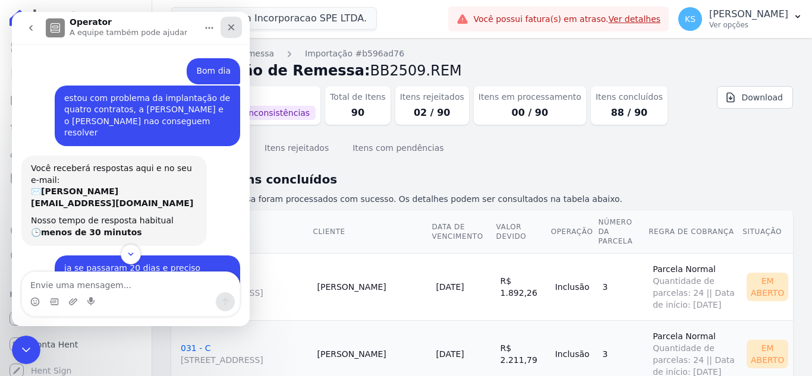
click at [235, 26] on icon "Fechar" at bounding box center [232, 28] width 10 height 10
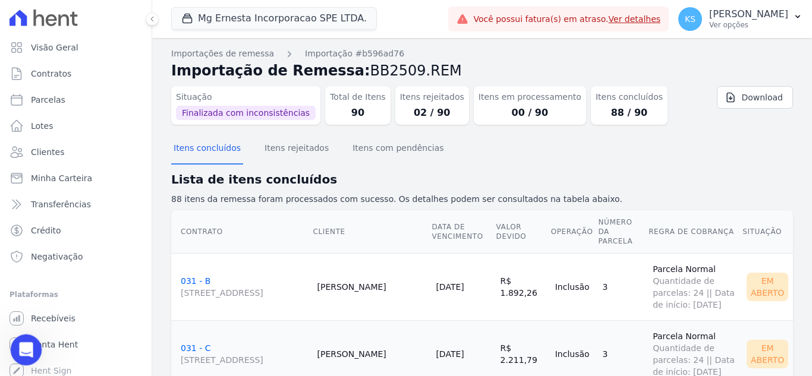
click at [31, 347] on icon "Abertura do Messenger da Intercom" at bounding box center [25, 349] width 20 height 20
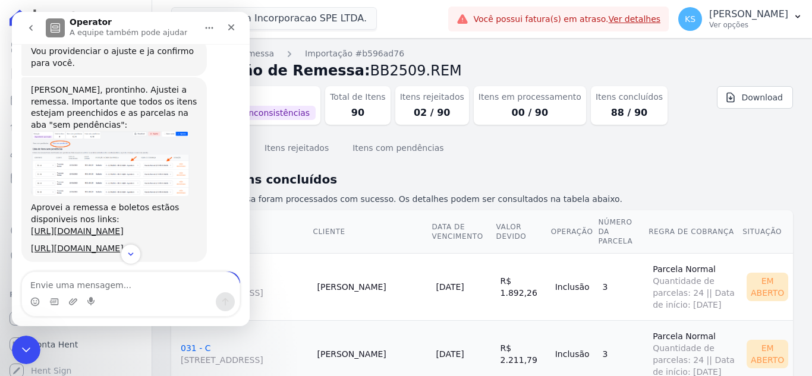
scroll to position [990, 0]
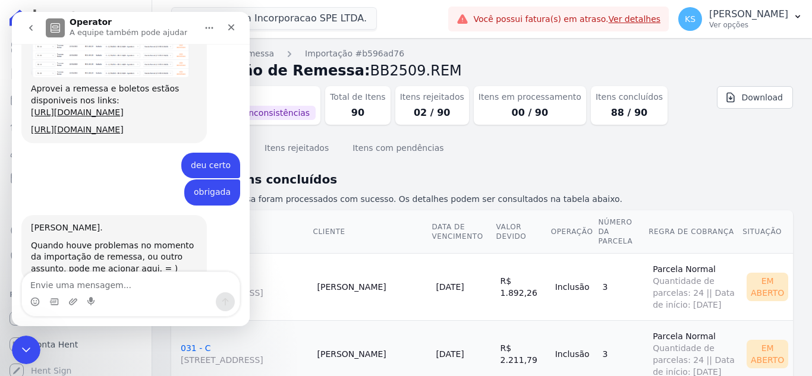
click at [36, 27] on button "go back" at bounding box center [31, 28] width 23 height 23
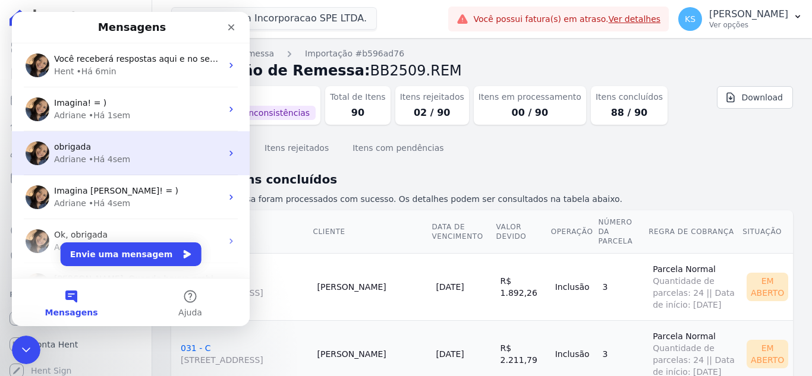
click at [94, 163] on div "• Há 4sem" at bounding box center [110, 159] width 42 height 12
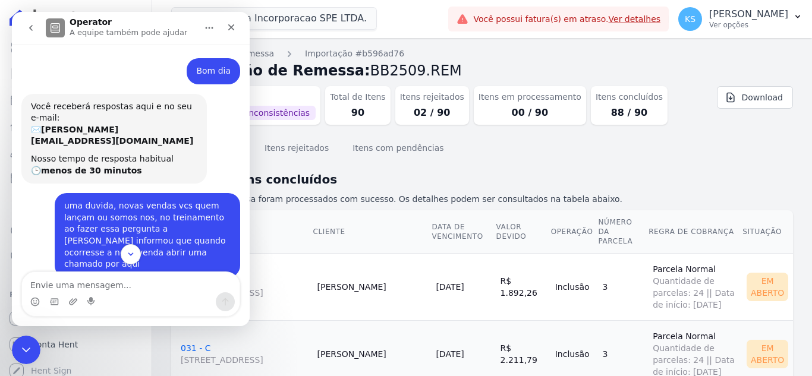
click at [30, 32] on button "go back" at bounding box center [31, 28] width 23 height 23
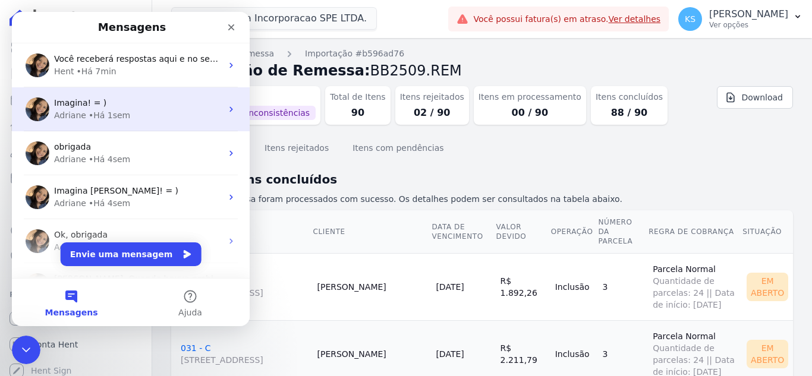
click at [96, 105] on span "Imagina! = )" at bounding box center [80, 103] width 52 height 10
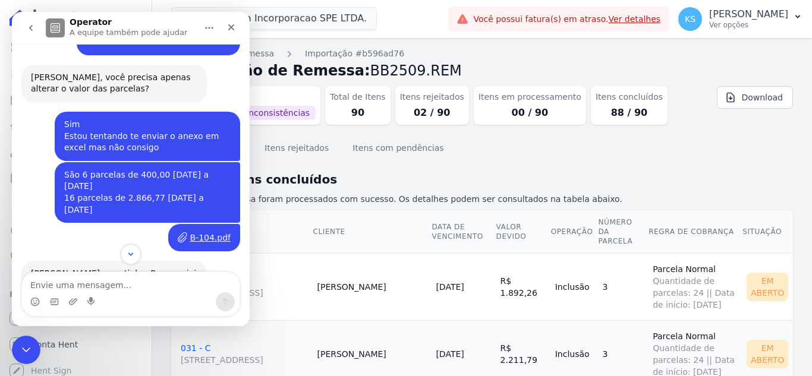
scroll to position [2081, 0]
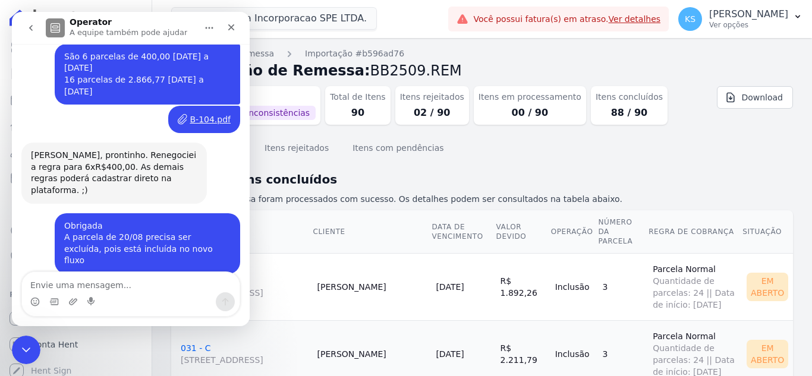
click at [32, 25] on icon "go back" at bounding box center [31, 28] width 10 height 10
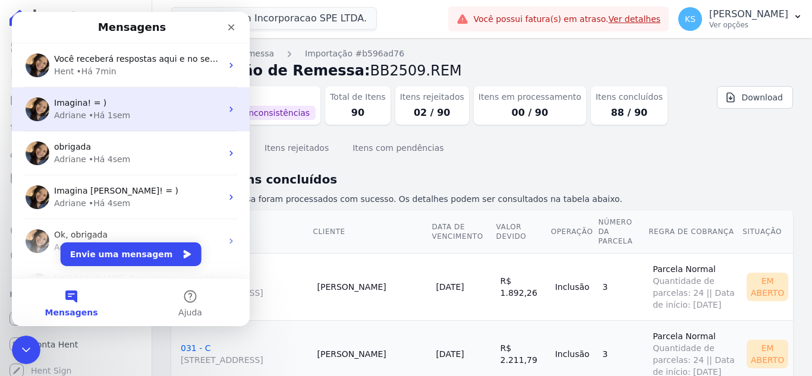
click at [105, 108] on div "Imagina! = )" at bounding box center [138, 103] width 168 height 12
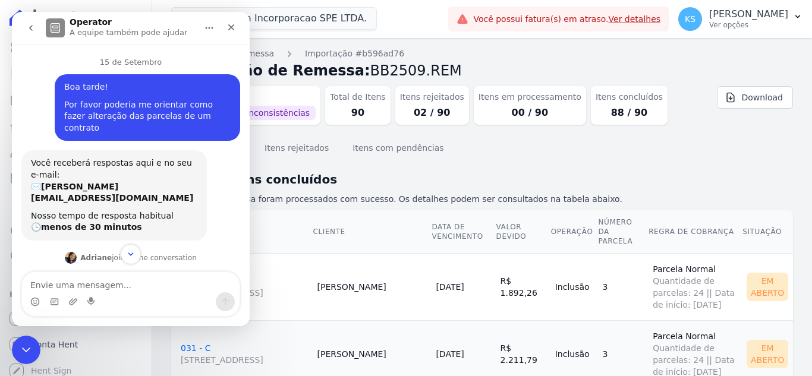
click at [27, 31] on icon "go back" at bounding box center [31, 28] width 10 height 10
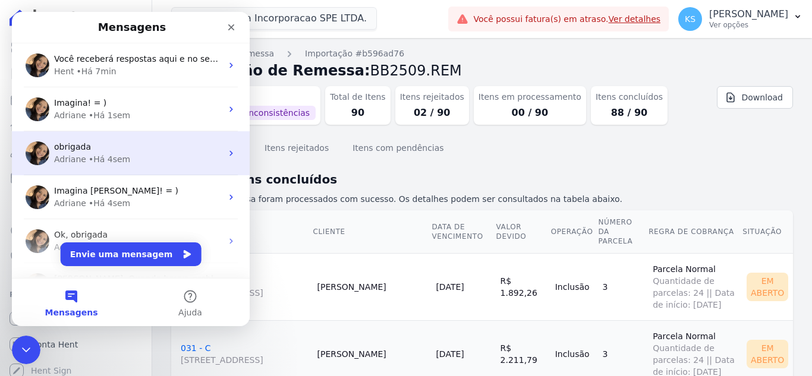
click at [95, 153] on div "obrigada" at bounding box center [138, 147] width 168 height 12
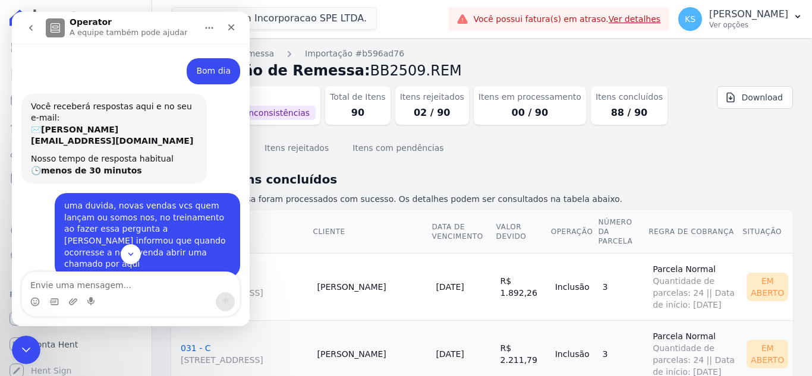
scroll to position [185, 0]
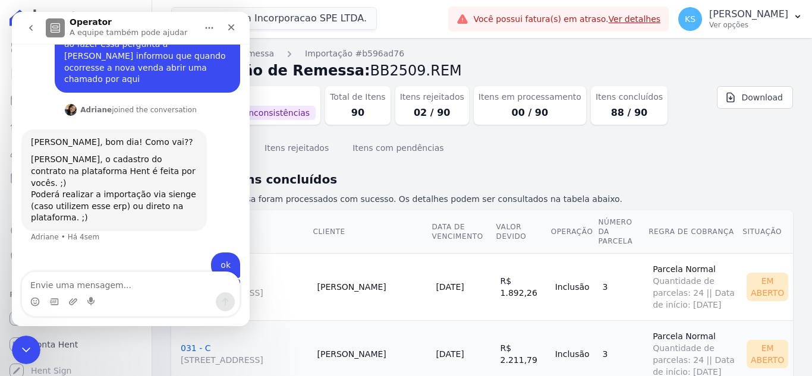
click at [24, 27] on button "go back" at bounding box center [31, 28] width 23 height 23
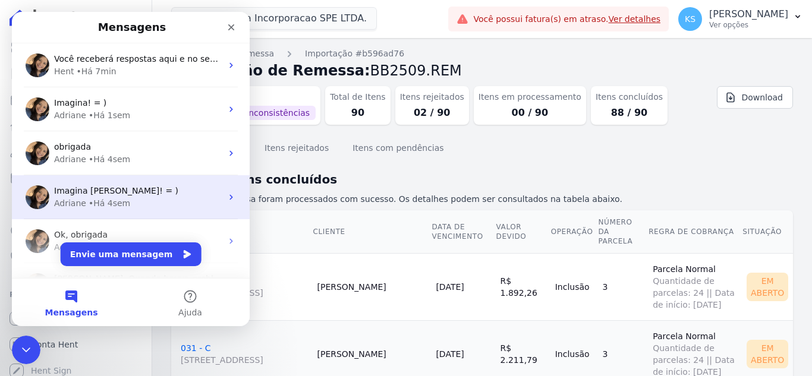
click at [86, 197] on div "Imagina Kelly! = )" at bounding box center [138, 191] width 168 height 12
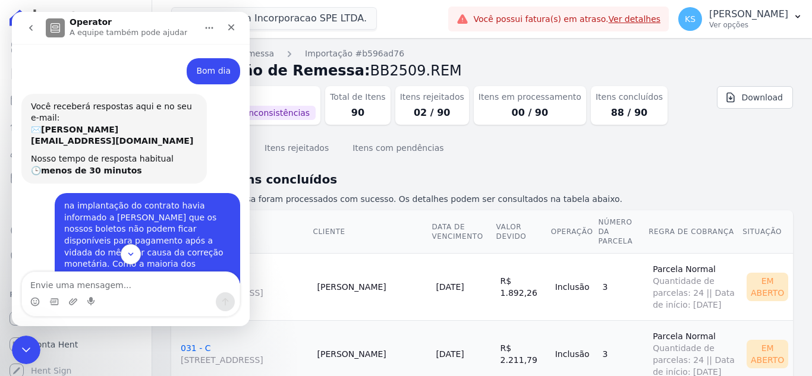
click at [30, 29] on icon "go back" at bounding box center [31, 28] width 4 height 6
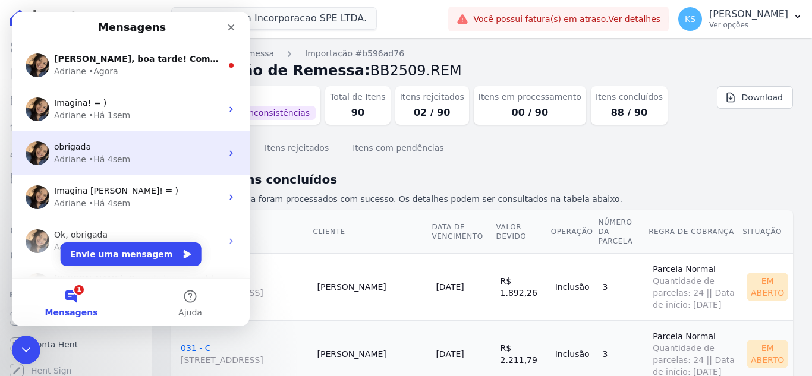
scroll to position [59, 0]
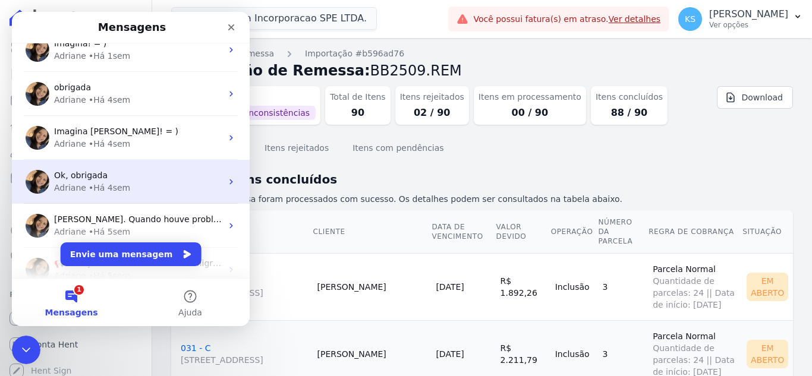
click at [102, 185] on div "• Há 4sem" at bounding box center [110, 188] width 42 height 12
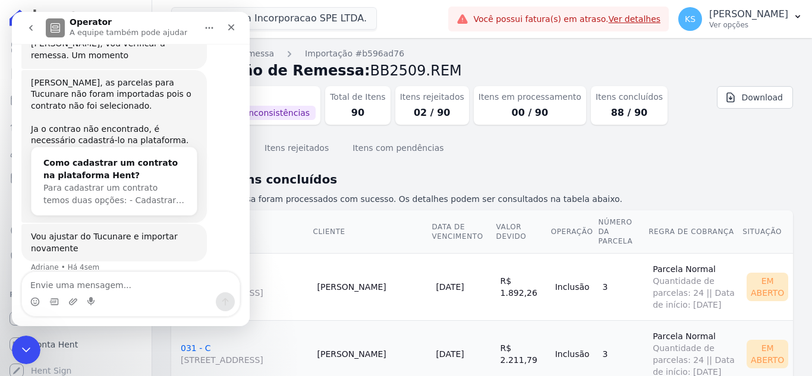
scroll to position [388, 0]
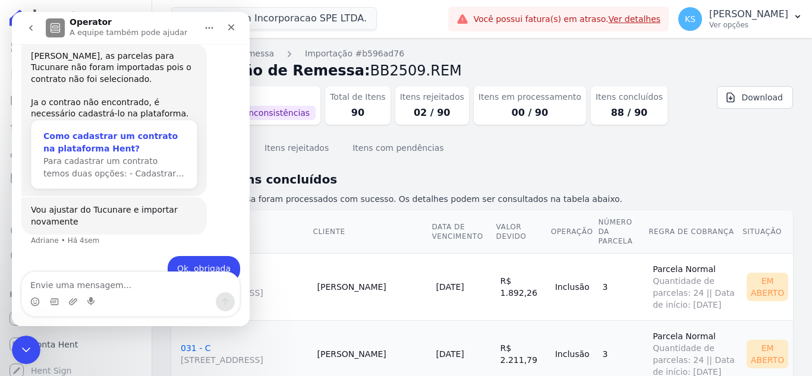
drag, startPoint x: 78, startPoint y: 121, endPoint x: 100, endPoint y: 124, distance: 22.1
click at [80, 130] on div "Como cadastrar um contrato na plataforma Hent?" at bounding box center [113, 142] width 141 height 25
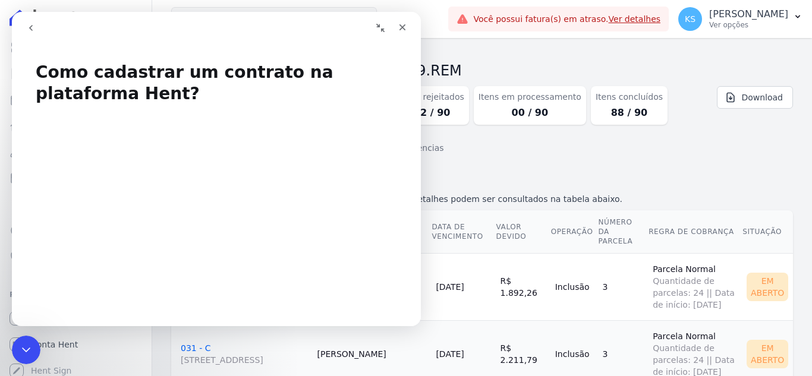
scroll to position [59, 0]
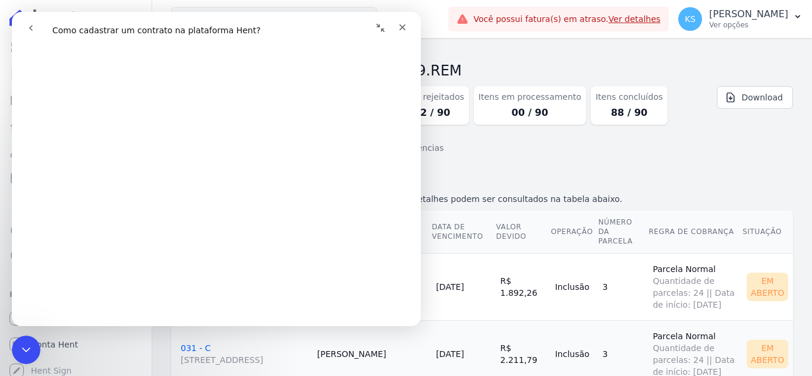
click at [380, 29] on icon "Recolher janela" at bounding box center [381, 28] width 10 height 10
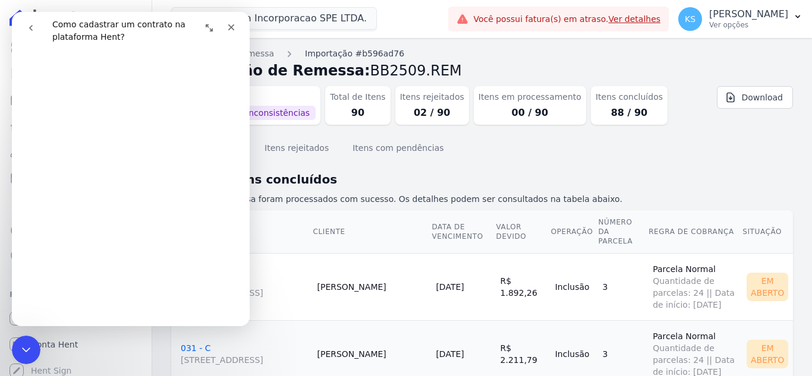
scroll to position [768, 0]
click at [211, 32] on icon "Expandir janela" at bounding box center [210, 28] width 10 height 10
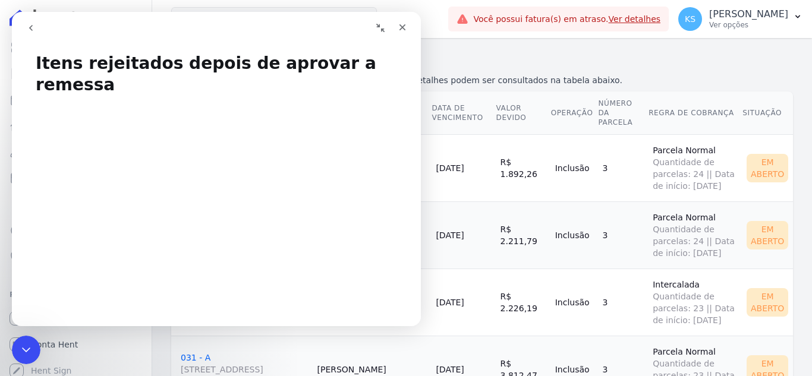
scroll to position [0, 0]
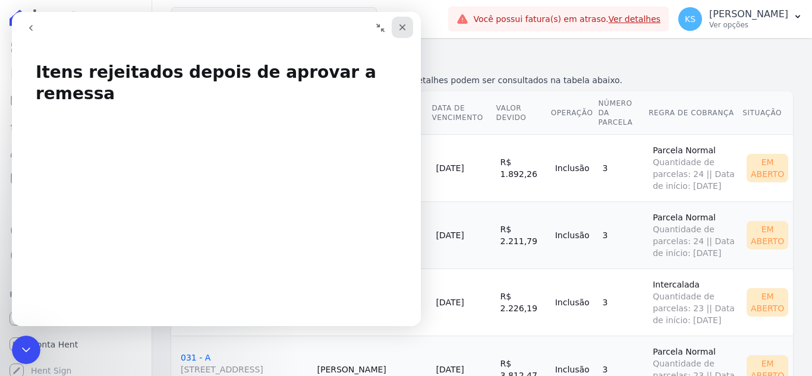
click at [402, 30] on icon "Fechar" at bounding box center [403, 28] width 10 height 10
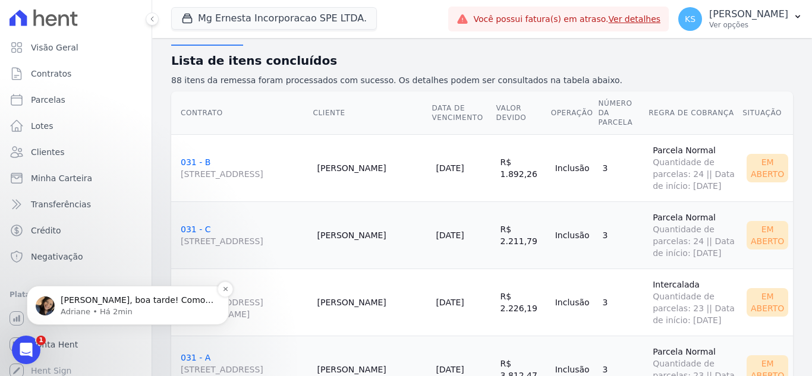
click at [146, 312] on p "Adriane • Há 2min" at bounding box center [137, 312] width 153 height 11
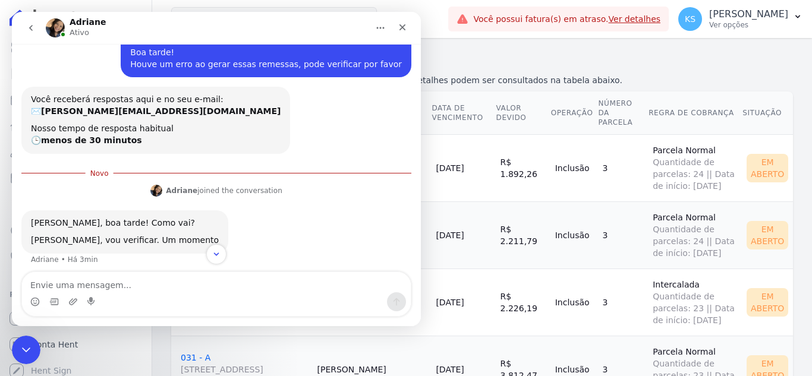
scroll to position [74, 0]
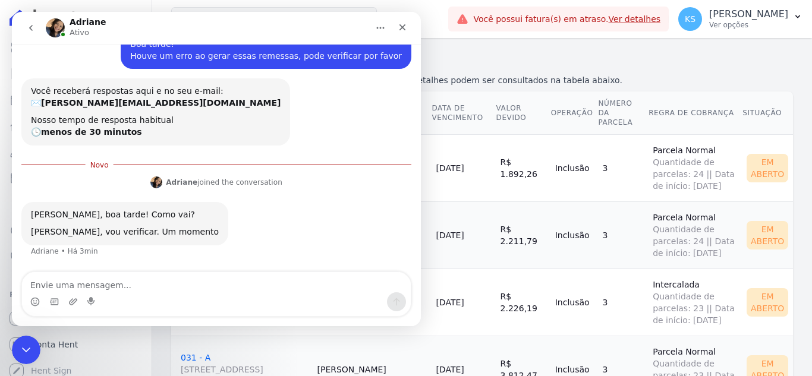
click at [81, 282] on textarea "Envie uma mensagem..." at bounding box center [216, 282] width 389 height 20
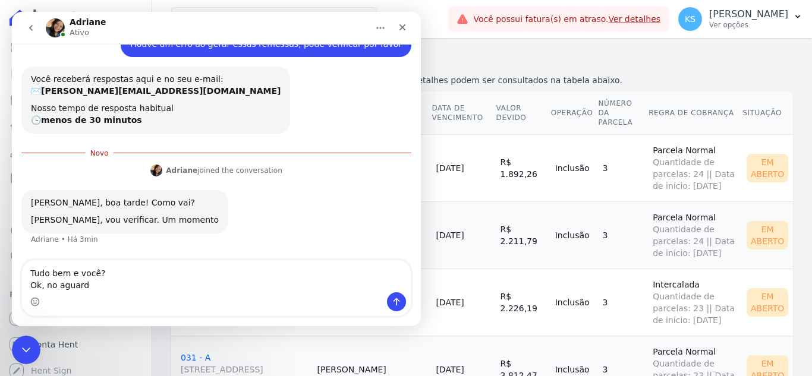
type textarea "Tudo bem e você? Ok, no aguardo"
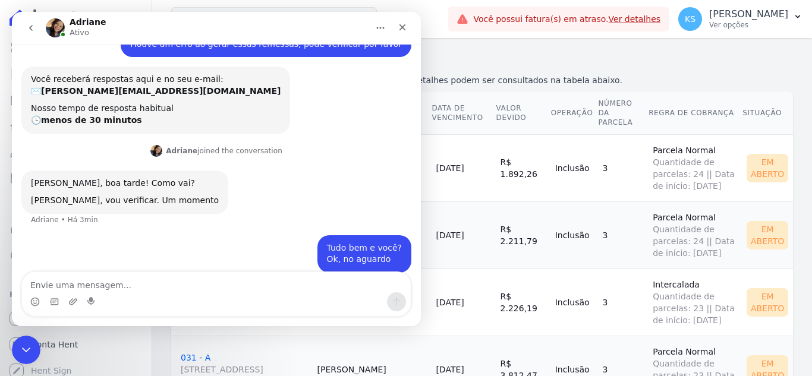
scroll to position [102, 0]
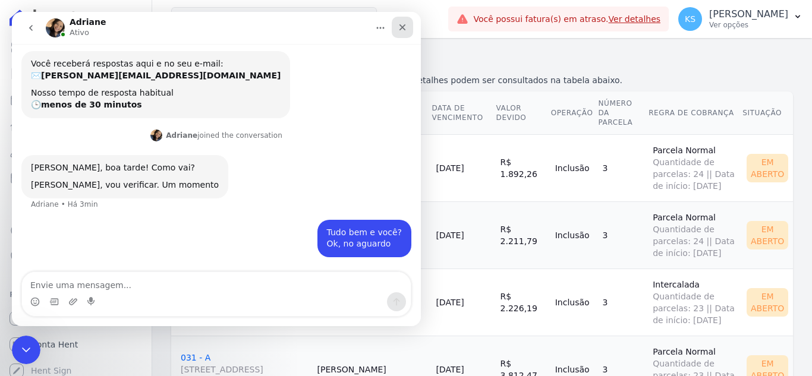
click at [405, 25] on icon "Fechar" at bounding box center [403, 27] width 7 height 7
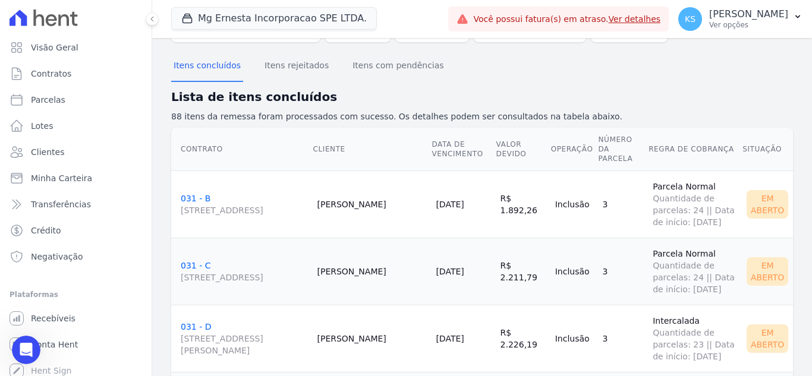
scroll to position [0, 0]
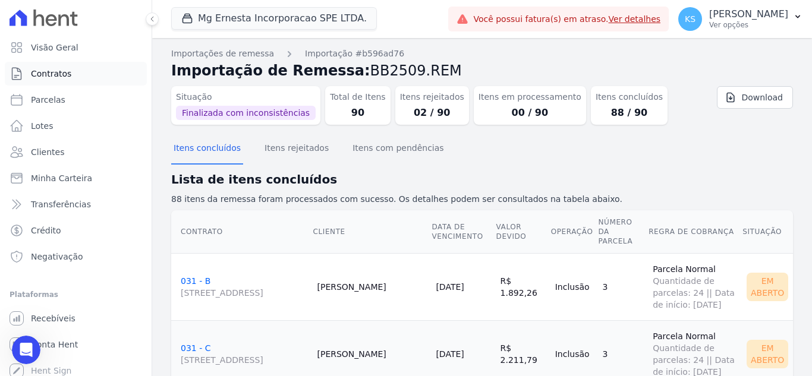
click at [60, 74] on span "Contratos" at bounding box center [51, 74] width 40 height 12
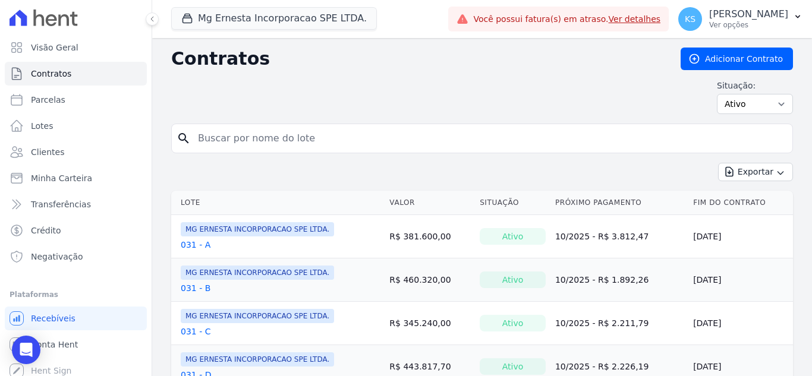
click at [567, 85] on div "Situação: Ativo Todos Pausado Distratado Rascunho Expirado Encerrado" at bounding box center [482, 97] width 622 height 34
click at [457, 118] on div "Contratos Adicionar Contrato Situação: Ativo Todos Pausado Distratado Rascunho …" at bounding box center [482, 86] width 622 height 76
click at [696, 59] on icon at bounding box center [694, 59] width 9 height 9
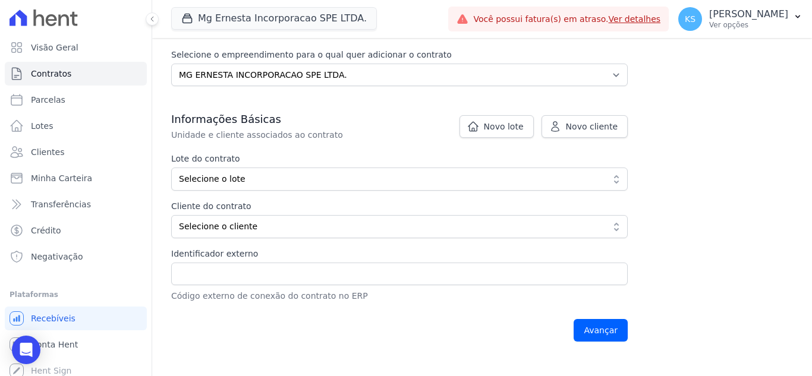
scroll to position [178, 0]
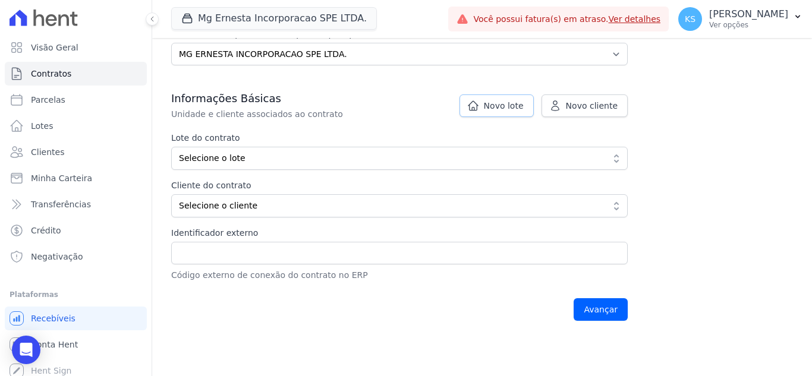
click at [489, 102] on link "Novo lote" at bounding box center [497, 106] width 74 height 23
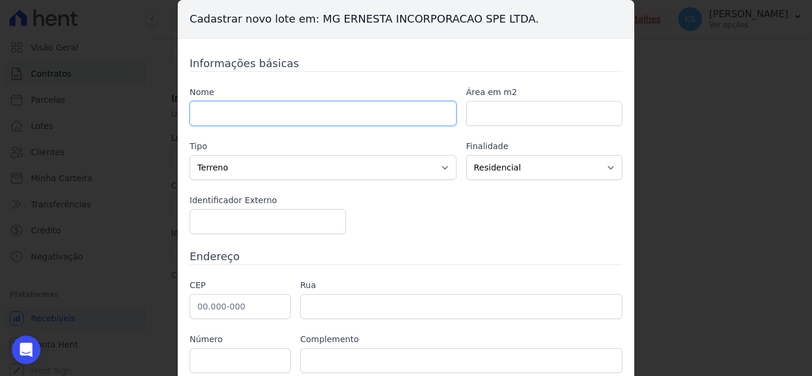
click at [260, 110] on input "text" at bounding box center [323, 113] width 267 height 25
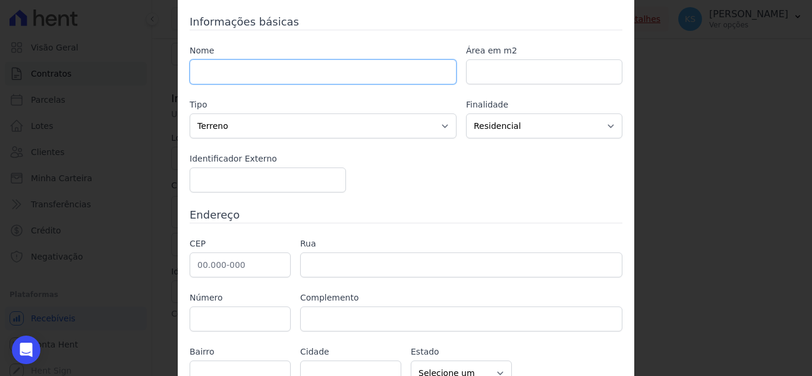
scroll to position [100, 0]
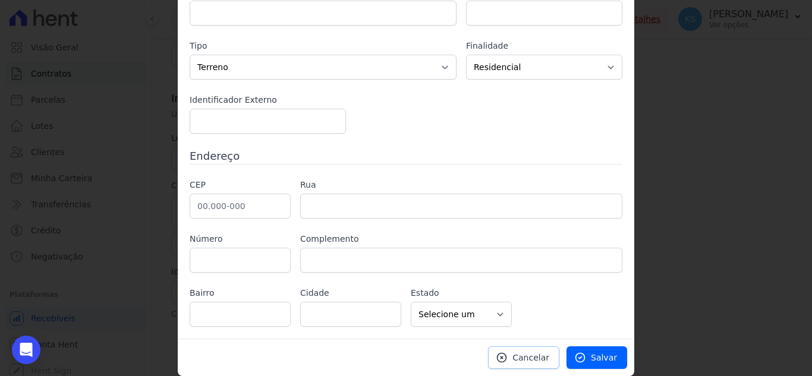
drag, startPoint x: 530, startPoint y: 358, endPoint x: 531, endPoint y: 343, distance: 14.9
click at [531, 357] on span "Cancelar" at bounding box center [530, 358] width 37 height 12
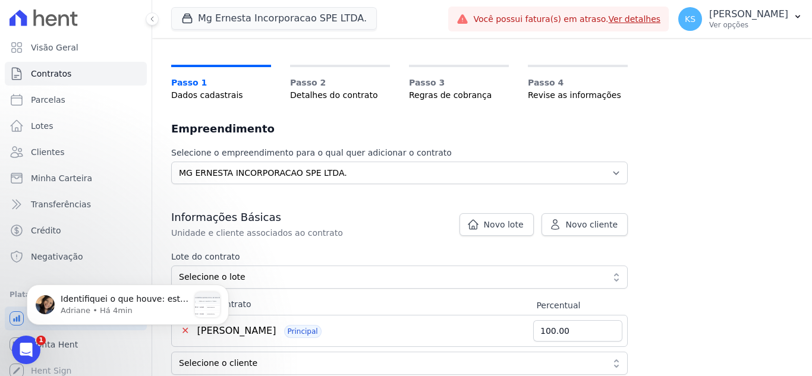
scroll to position [0, 0]
click at [115, 302] on span "Identifiquei o que houve: este campo ficou sem o preenchimento Reimportei as in…" at bounding box center [125, 328] width 128 height 68
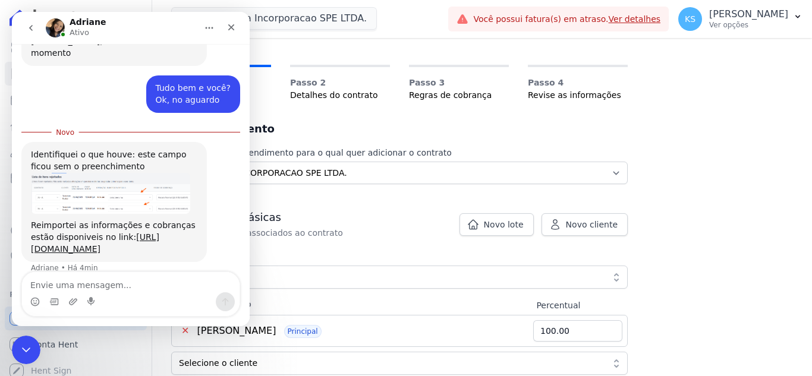
scroll to position [297, 0]
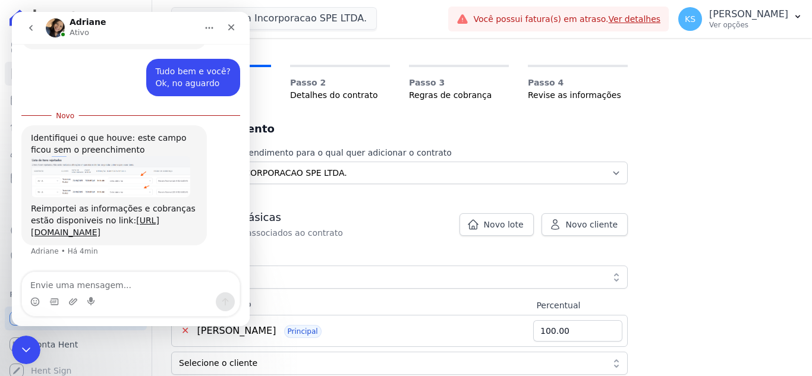
click at [122, 161] on img "Adriane diz…" at bounding box center [110, 177] width 159 height 42
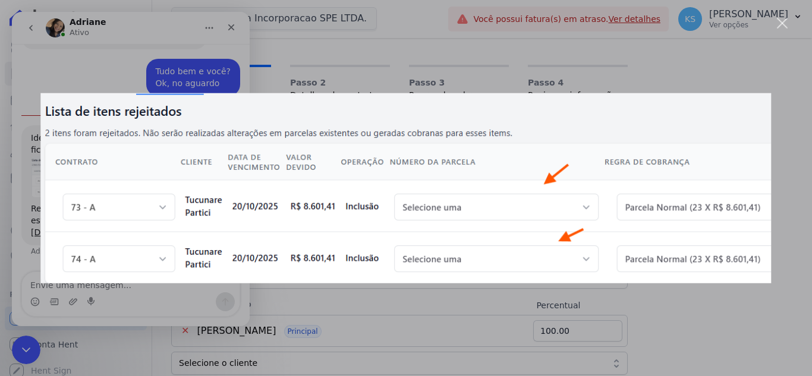
scroll to position [0, 0]
click at [785, 18] on div "Fechar" at bounding box center [782, 23] width 11 height 11
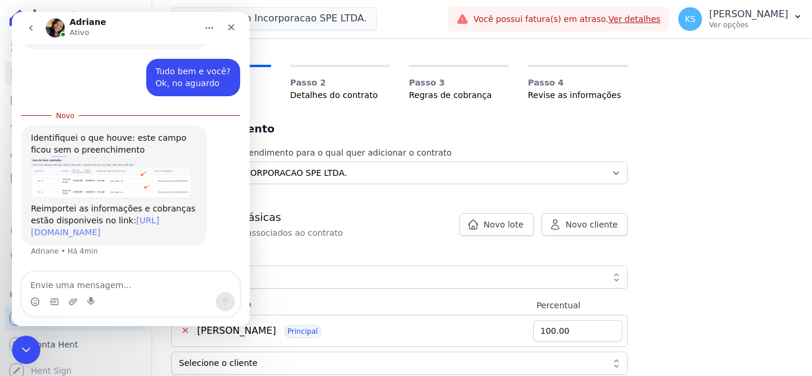
click at [93, 216] on link "https://app.hent.com.br/integrations/cnab/cobranca_file_imports/4db91339-2af0-4…" at bounding box center [95, 226] width 128 height 21
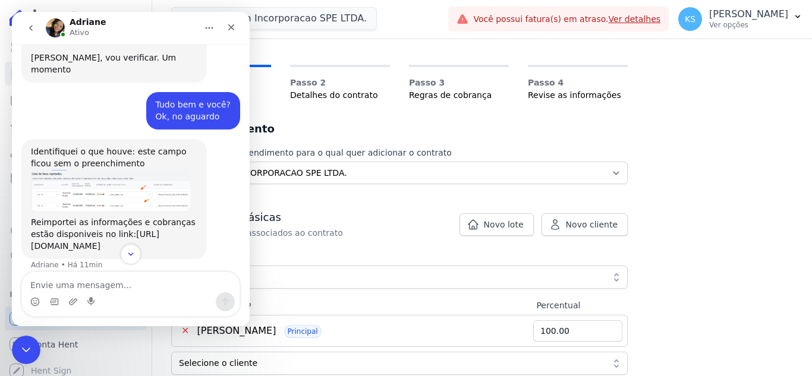
scroll to position [313, 0]
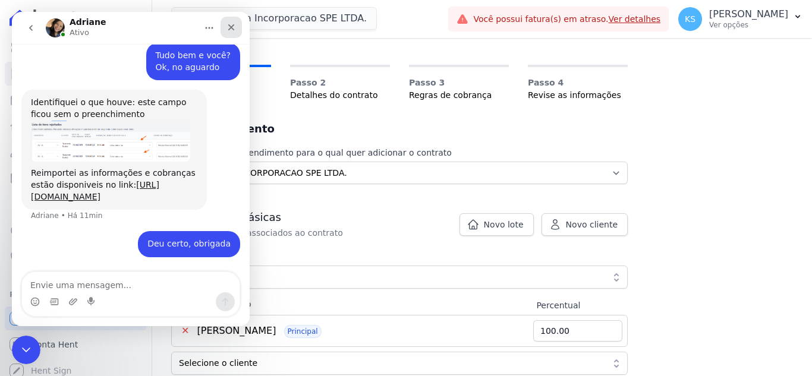
click at [228, 27] on icon "Fechar" at bounding box center [232, 28] width 10 height 10
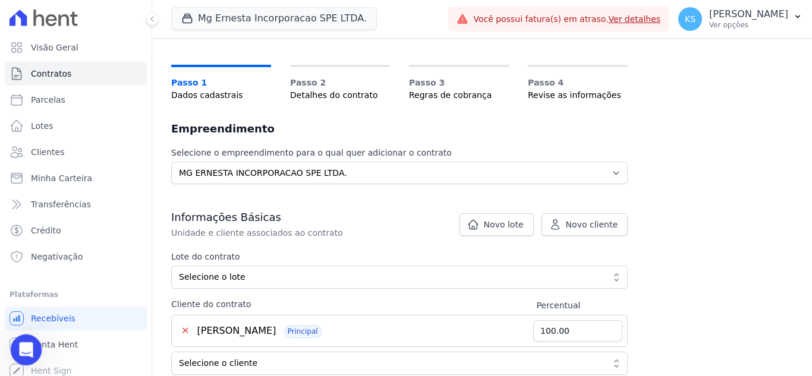
click at [26, 346] on icon "Abertura do Messenger da Intercom" at bounding box center [25, 349] width 20 height 20
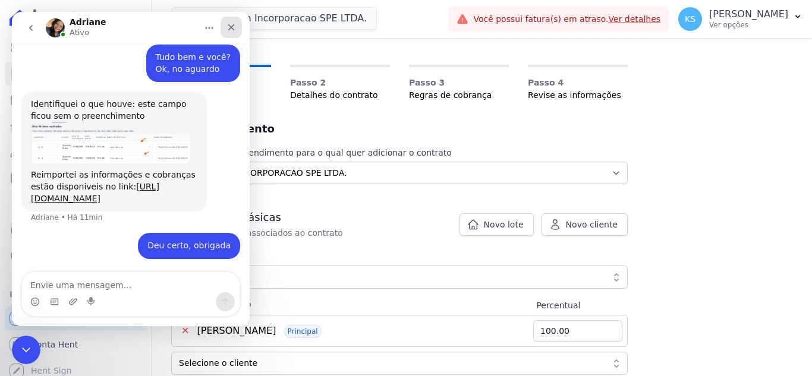
click at [233, 27] on icon "Fechar" at bounding box center [232, 28] width 10 height 10
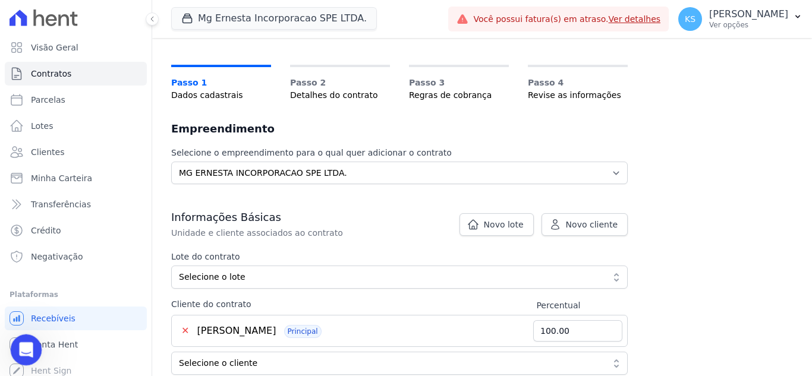
click at [23, 344] on icon "Abertura do Messenger da Intercom" at bounding box center [25, 349] width 20 height 20
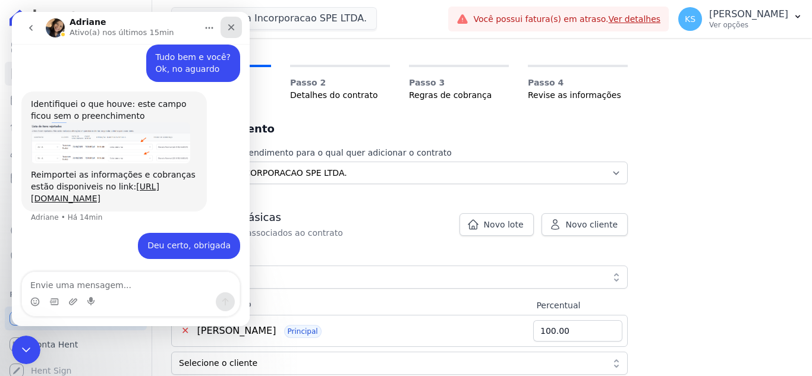
click at [233, 21] on div "Fechar" at bounding box center [231, 27] width 21 height 21
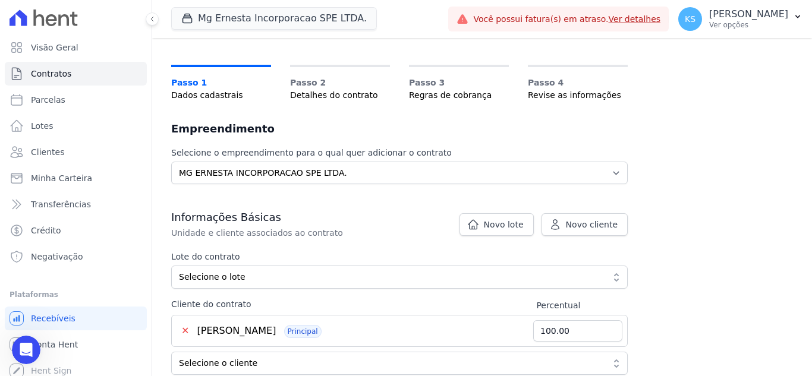
click at [443, 23] on div "Mg Ernesta Incorporacao SPE LTDA. Você possui apenas um empreendimento Aplicar" at bounding box center [307, 18] width 272 height 39
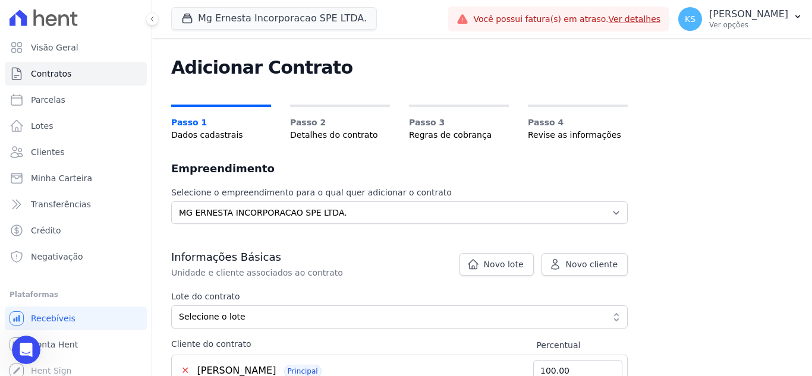
scroll to position [0, 0]
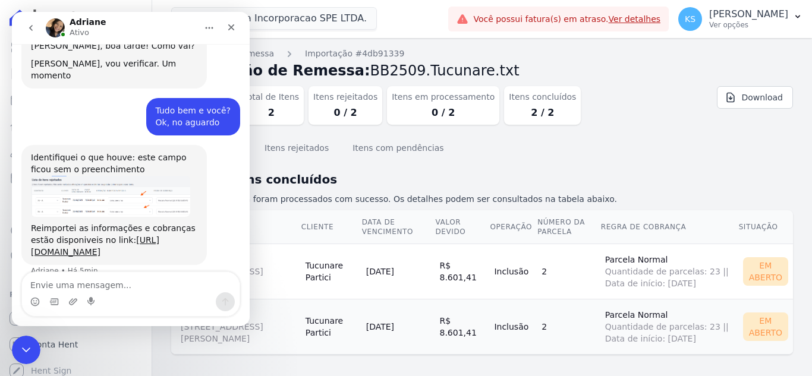
scroll to position [278, 0]
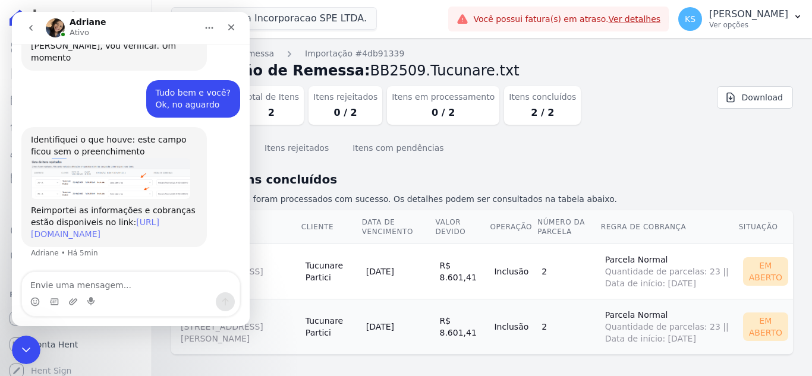
click at [114, 221] on link "[URL][DOMAIN_NAME]" at bounding box center [95, 228] width 128 height 21
click at [624, 137] on div "Itens concluídos Itens rejeitados Itens com pendências" at bounding box center [482, 148] width 622 height 29
click at [227, 30] on icon "Fechar" at bounding box center [232, 28] width 10 height 10
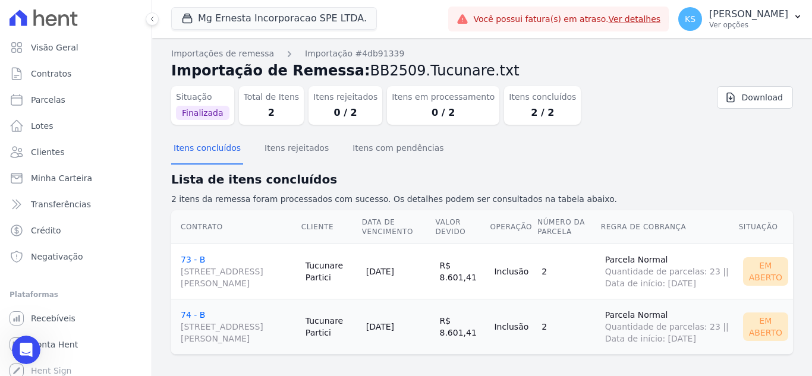
scroll to position [8, 0]
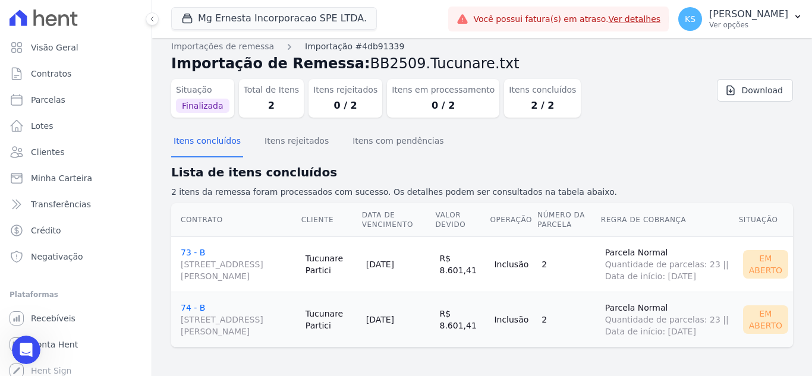
click at [356, 48] on link "Importação #4db91339" at bounding box center [354, 46] width 99 height 12
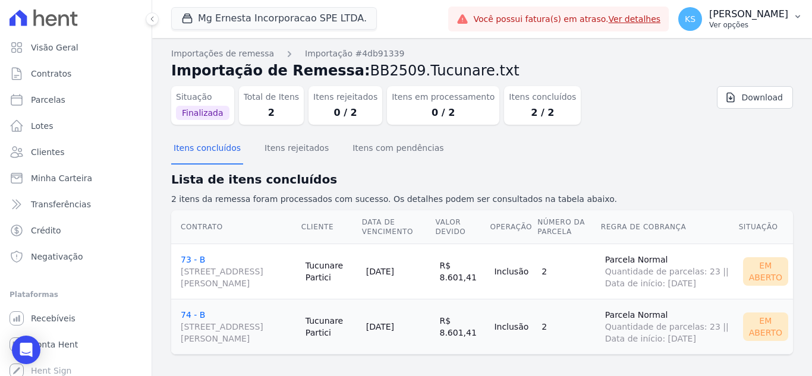
click at [754, 26] on p "Ver opções" at bounding box center [748, 25] width 79 height 10
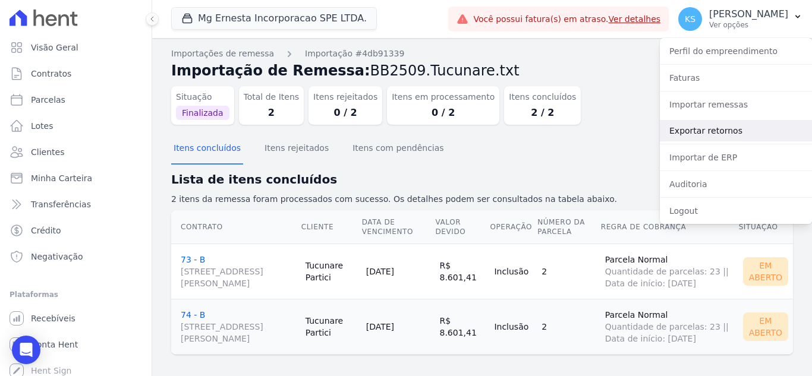
click at [699, 132] on link "Exportar retornos" at bounding box center [736, 130] width 152 height 21
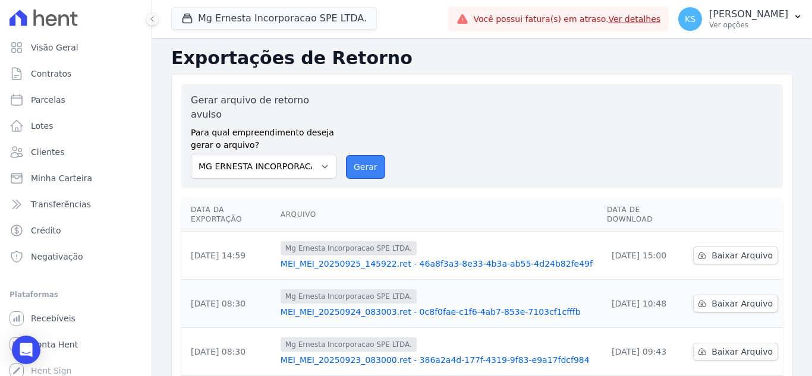
click at [354, 158] on button "Gerar" at bounding box center [365, 167] width 39 height 24
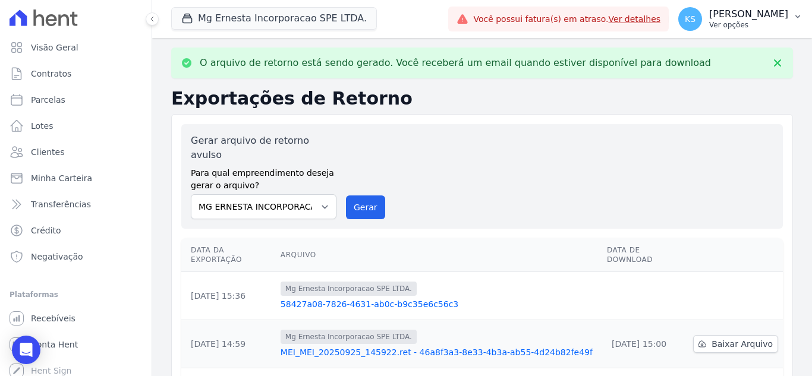
click at [767, 23] on p "Ver opções" at bounding box center [748, 25] width 79 height 10
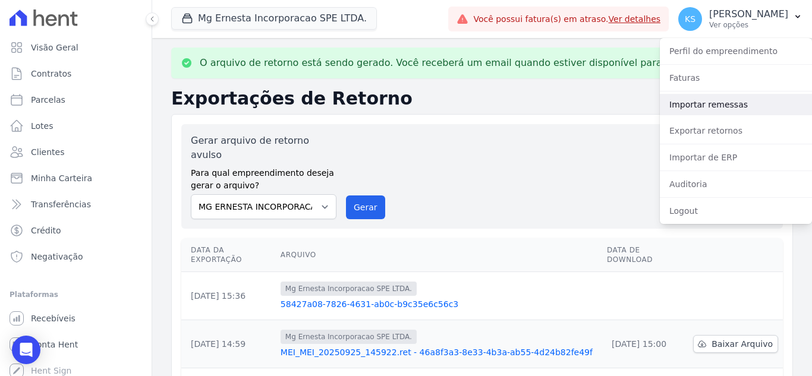
click at [702, 109] on link "Importar remessas" at bounding box center [736, 104] width 152 height 21
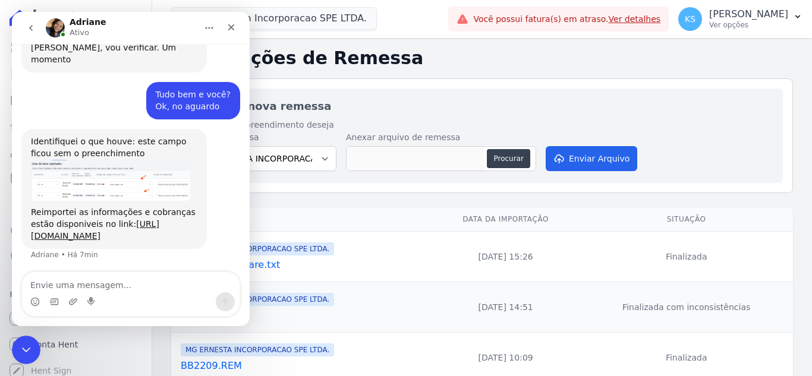
scroll to position [278, 0]
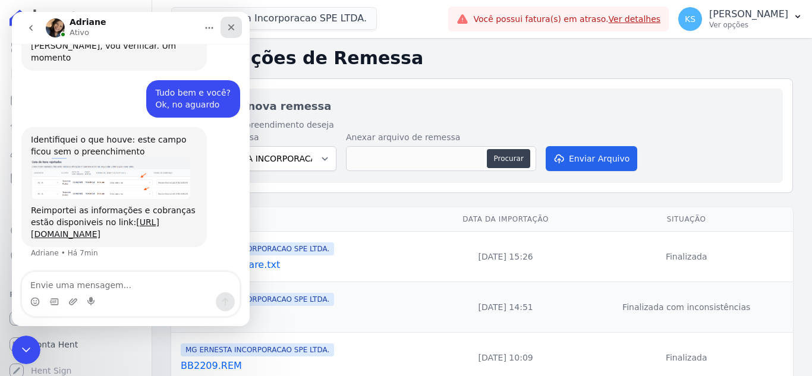
click at [235, 23] on icon "Fechar" at bounding box center [232, 28] width 10 height 10
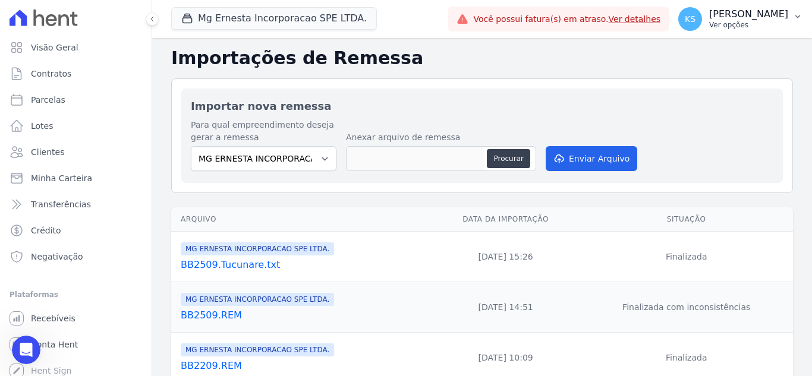
click at [748, 24] on p "Ver opções" at bounding box center [748, 25] width 79 height 10
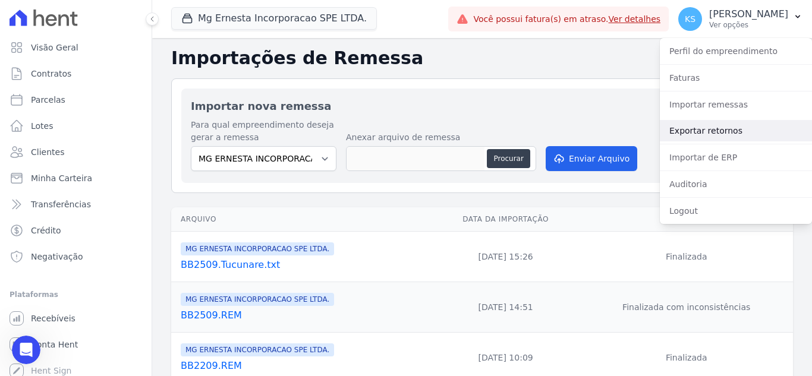
click at [703, 134] on link "Exportar retornos" at bounding box center [736, 130] width 152 height 21
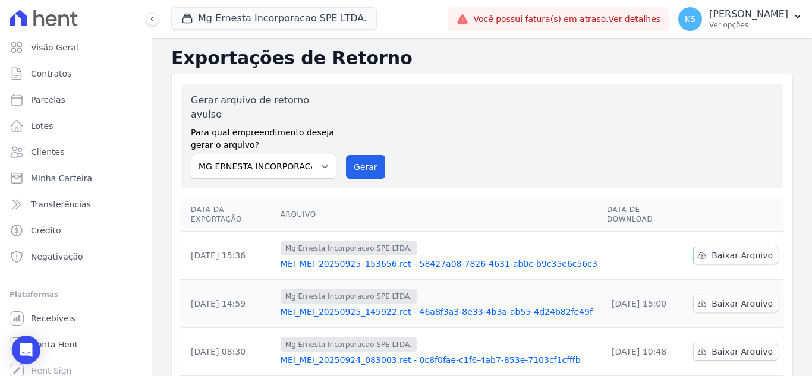
click at [737, 250] on span "Baixar Arquivo" at bounding box center [742, 256] width 61 height 12
click at [31, 351] on icon "Open Intercom Messenger" at bounding box center [26, 349] width 14 height 15
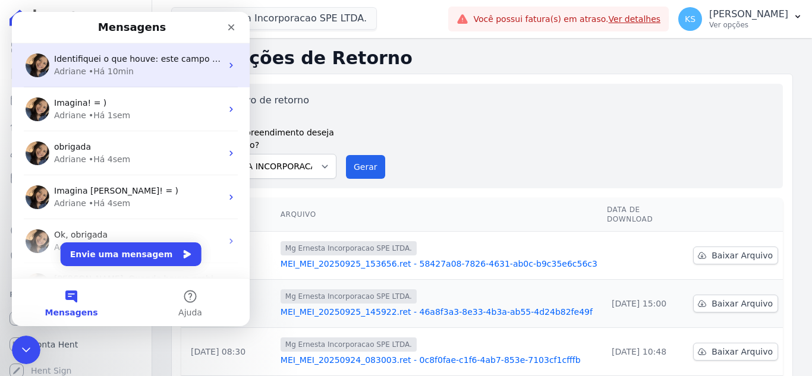
click at [111, 70] on div "• Há 10min" at bounding box center [111, 71] width 45 height 12
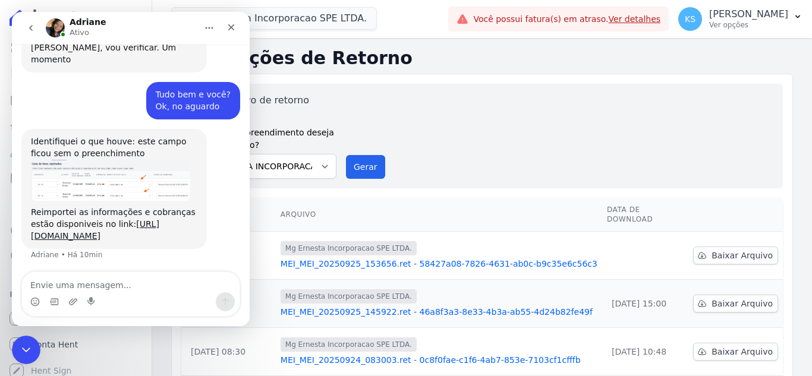
scroll to position [278, 0]
click at [81, 280] on textarea "Envie uma mensagem..." at bounding box center [131, 282] width 218 height 20
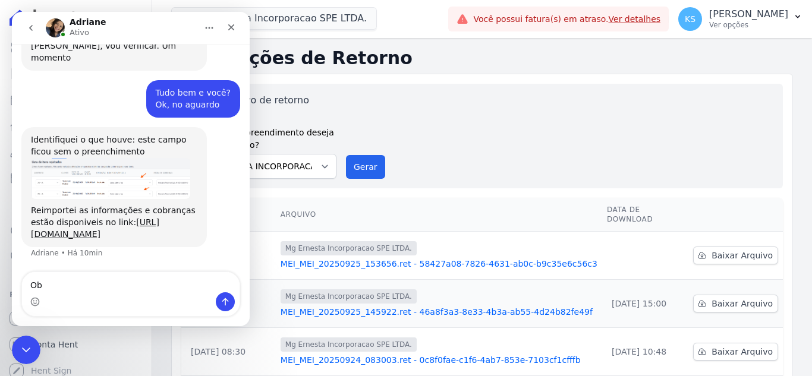
type textarea "O"
type textarea "Deu certo, obrigada"
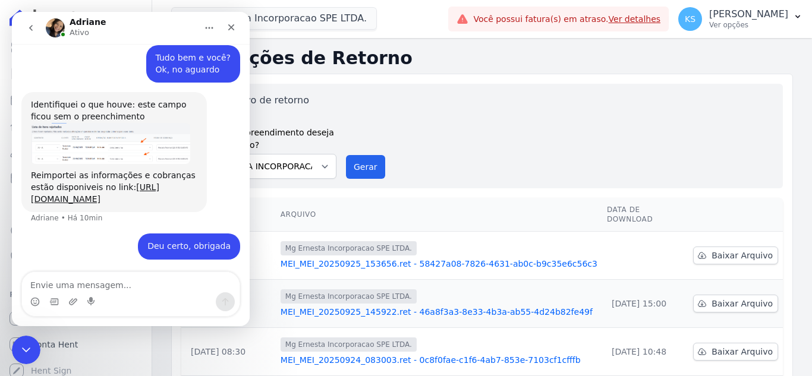
scroll to position [313, 0]
click at [232, 26] on icon "Fechar" at bounding box center [232, 28] width 10 height 10
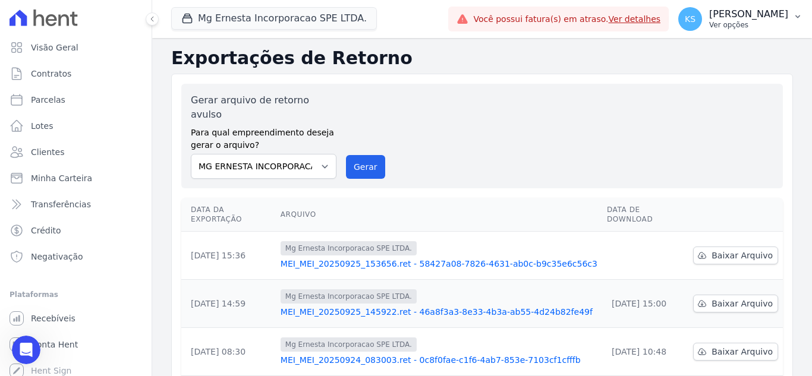
click at [756, 21] on p "Ver opções" at bounding box center [748, 25] width 79 height 10
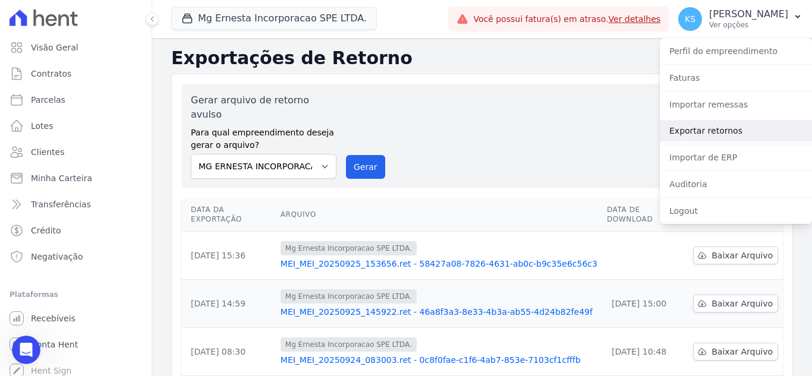
click at [696, 135] on link "Exportar retornos" at bounding box center [736, 130] width 152 height 21
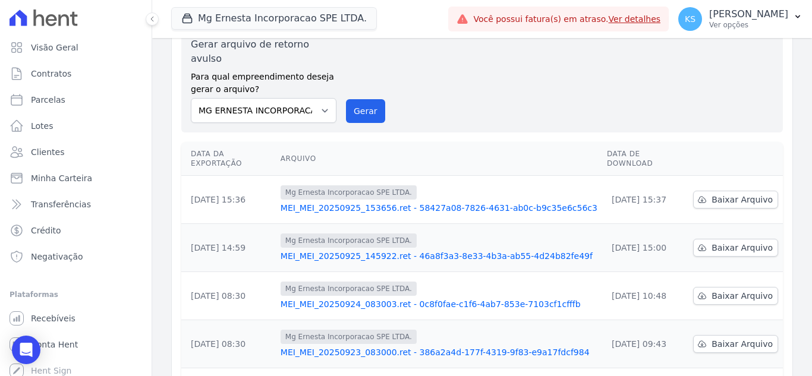
scroll to position [0, 0]
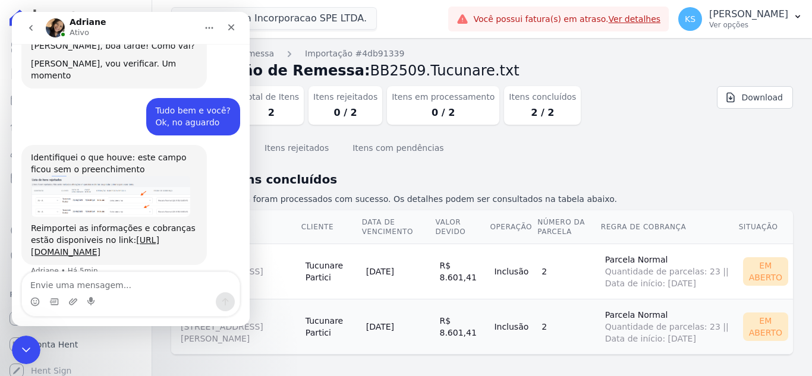
scroll to position [278, 0]
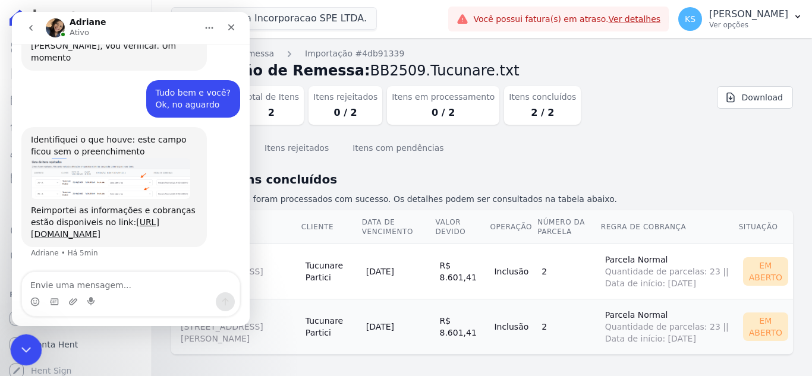
click at [18, 345] on icon "Encerramento do Messenger da Intercom" at bounding box center [24, 348] width 14 height 14
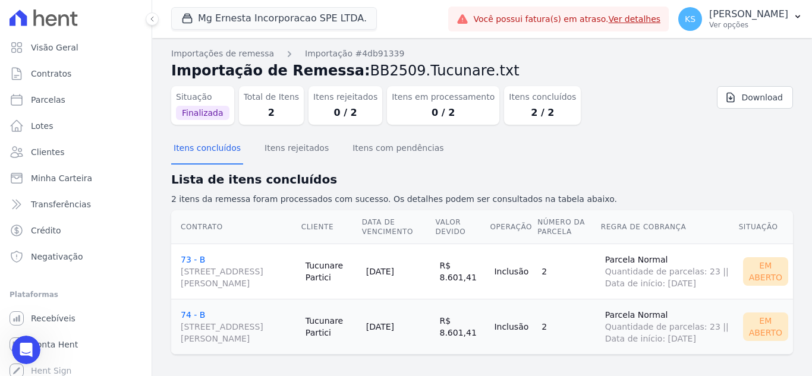
scroll to position [8, 0]
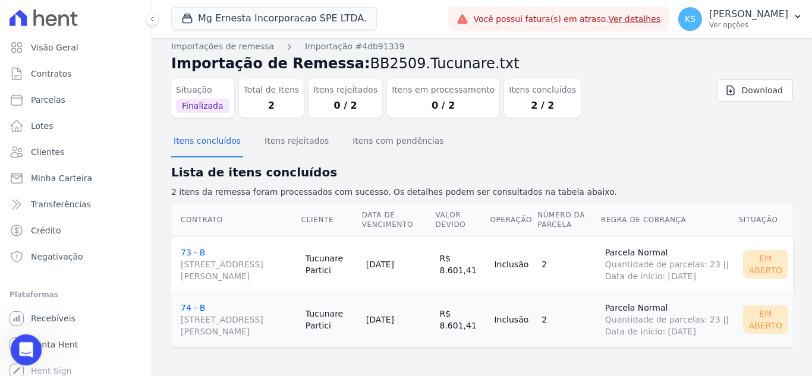
click at [26, 345] on icon "Abertura do Messenger da Intercom" at bounding box center [25, 349] width 20 height 20
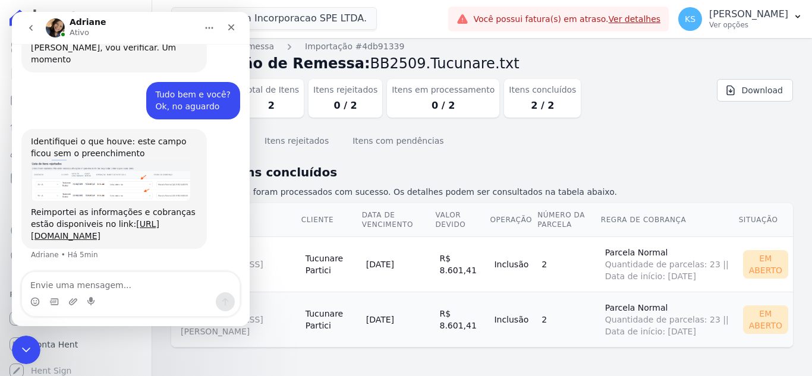
scroll to position [278, 0]
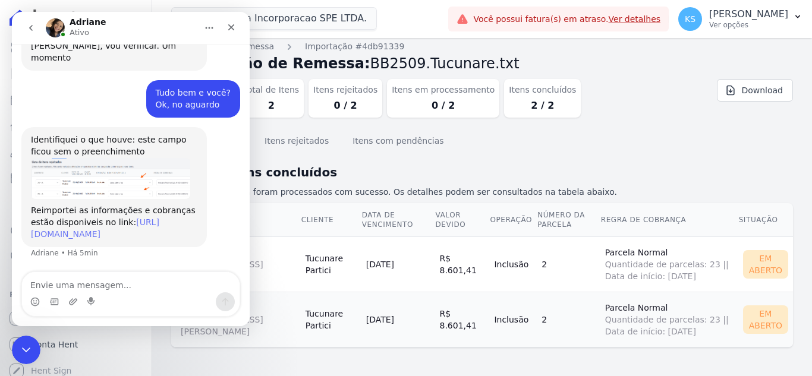
click at [114, 223] on link "https://app.hent.com.br/integrations/cnab/cobranca_file_imports/4db91339-2af0-4…" at bounding box center [95, 228] width 128 height 21
